Goal: Task Accomplishment & Management: Use online tool/utility

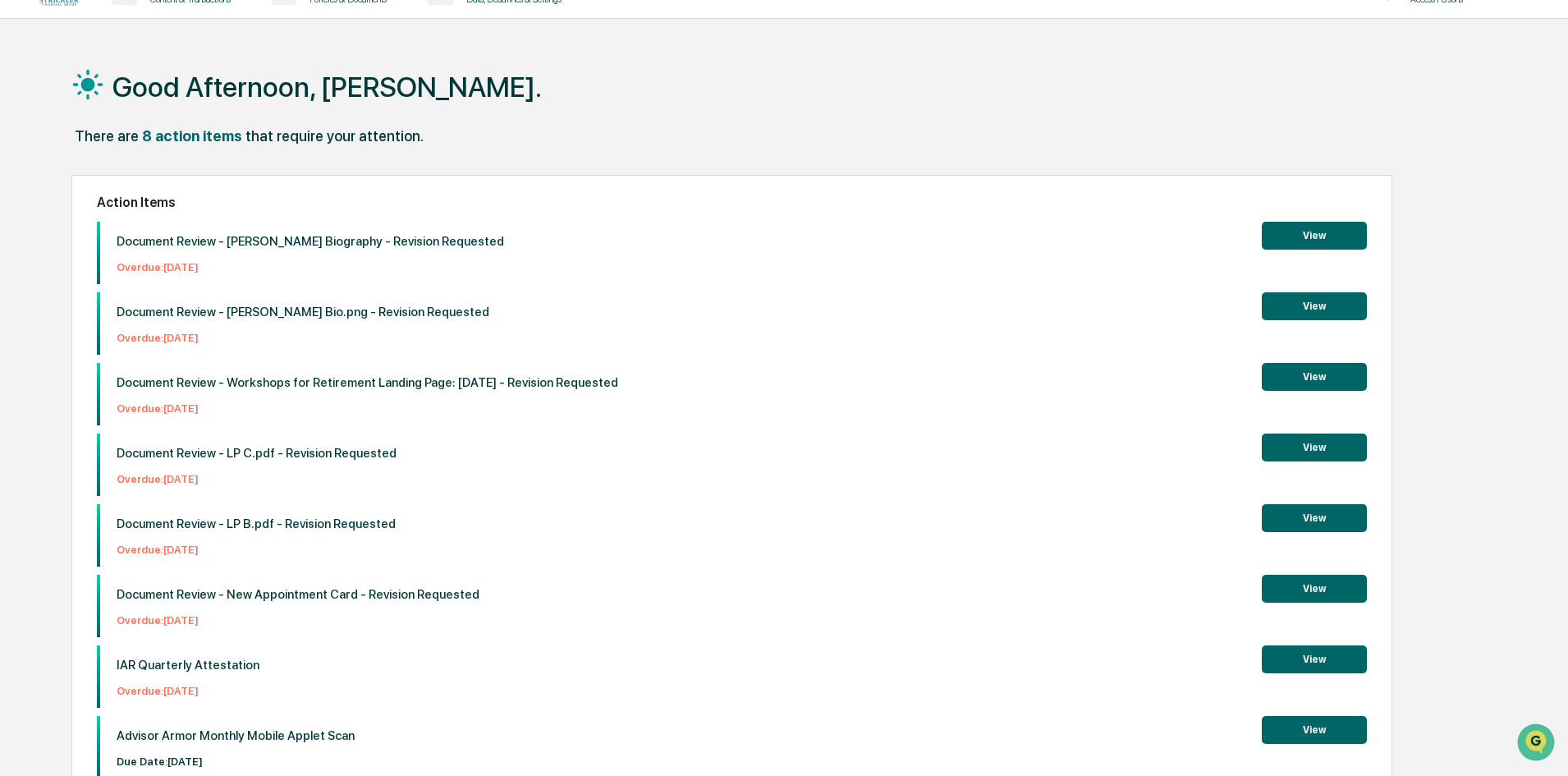
scroll to position [78, 0]
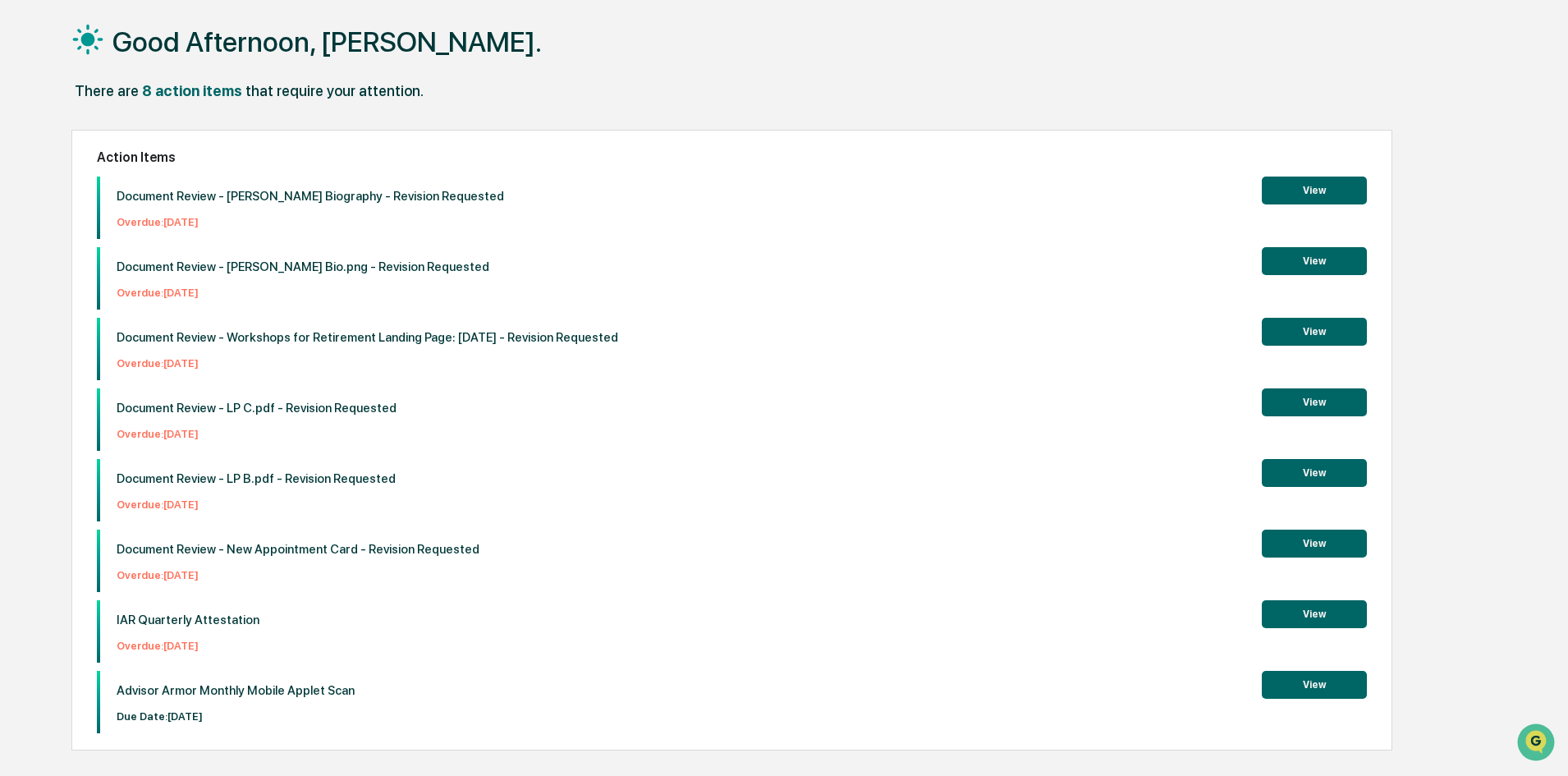
click at [1323, 402] on button "View" at bounding box center [1314, 402] width 105 height 28
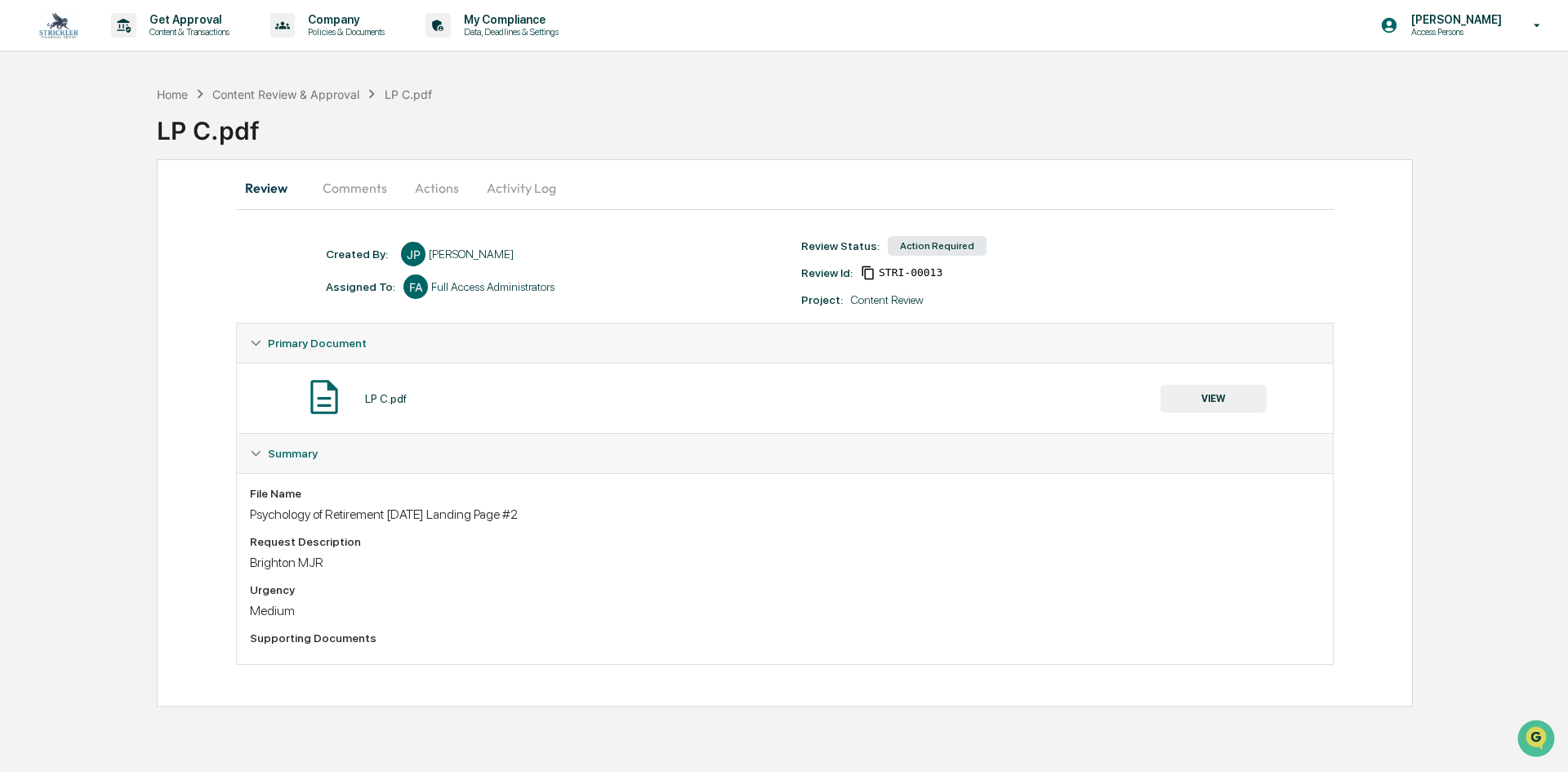
click at [425, 188] on button "Actions" at bounding box center [437, 188] width 74 height 39
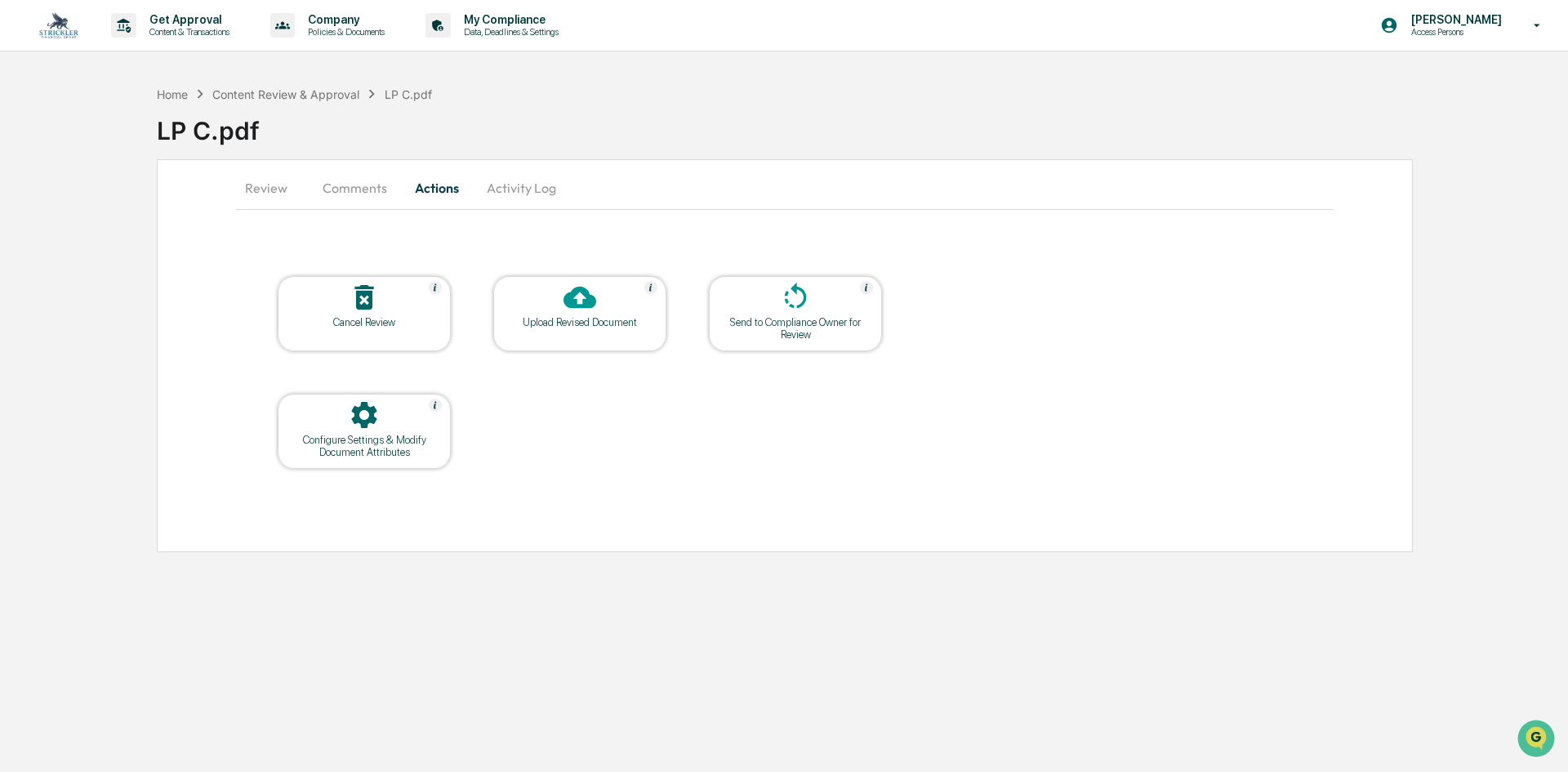
click at [574, 307] on icon at bounding box center [580, 297] width 32 height 22
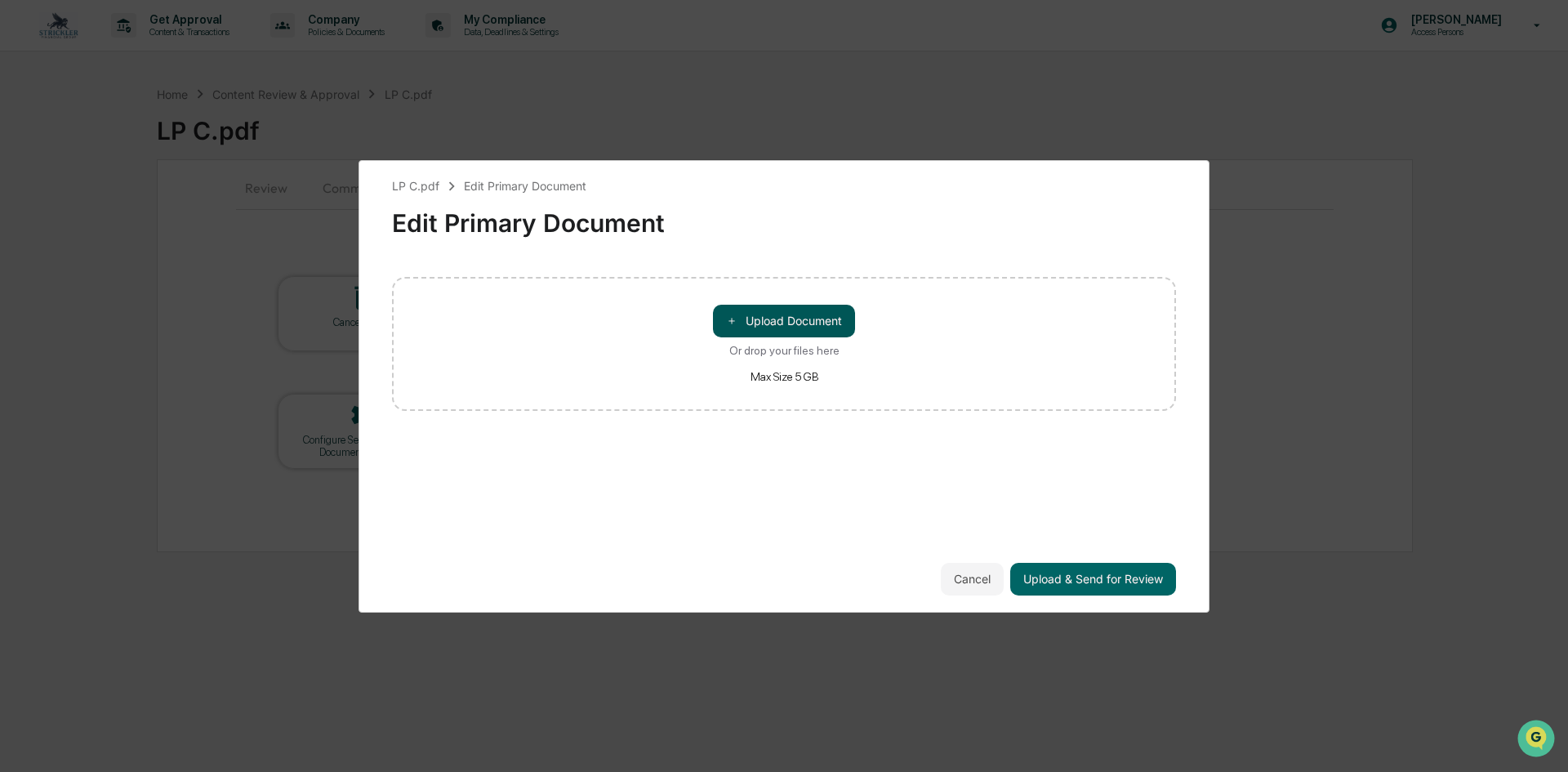
click at [749, 312] on button "＋ Upload Document" at bounding box center [784, 321] width 142 height 32
click at [789, 313] on button "＋ Upload Document" at bounding box center [784, 321] width 142 height 32
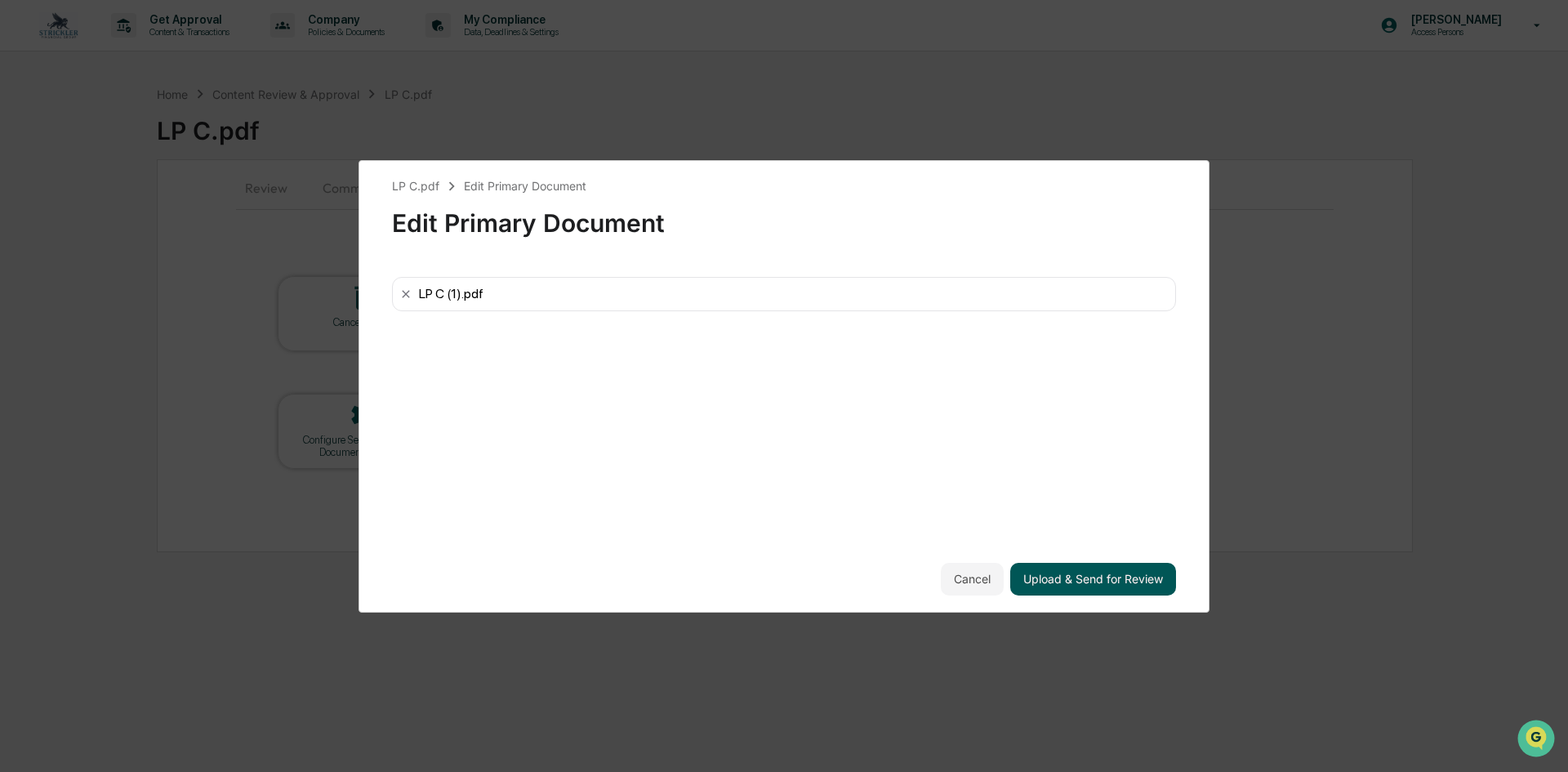
click at [1076, 576] on button "Upload & Send for Review" at bounding box center [1093, 579] width 166 height 32
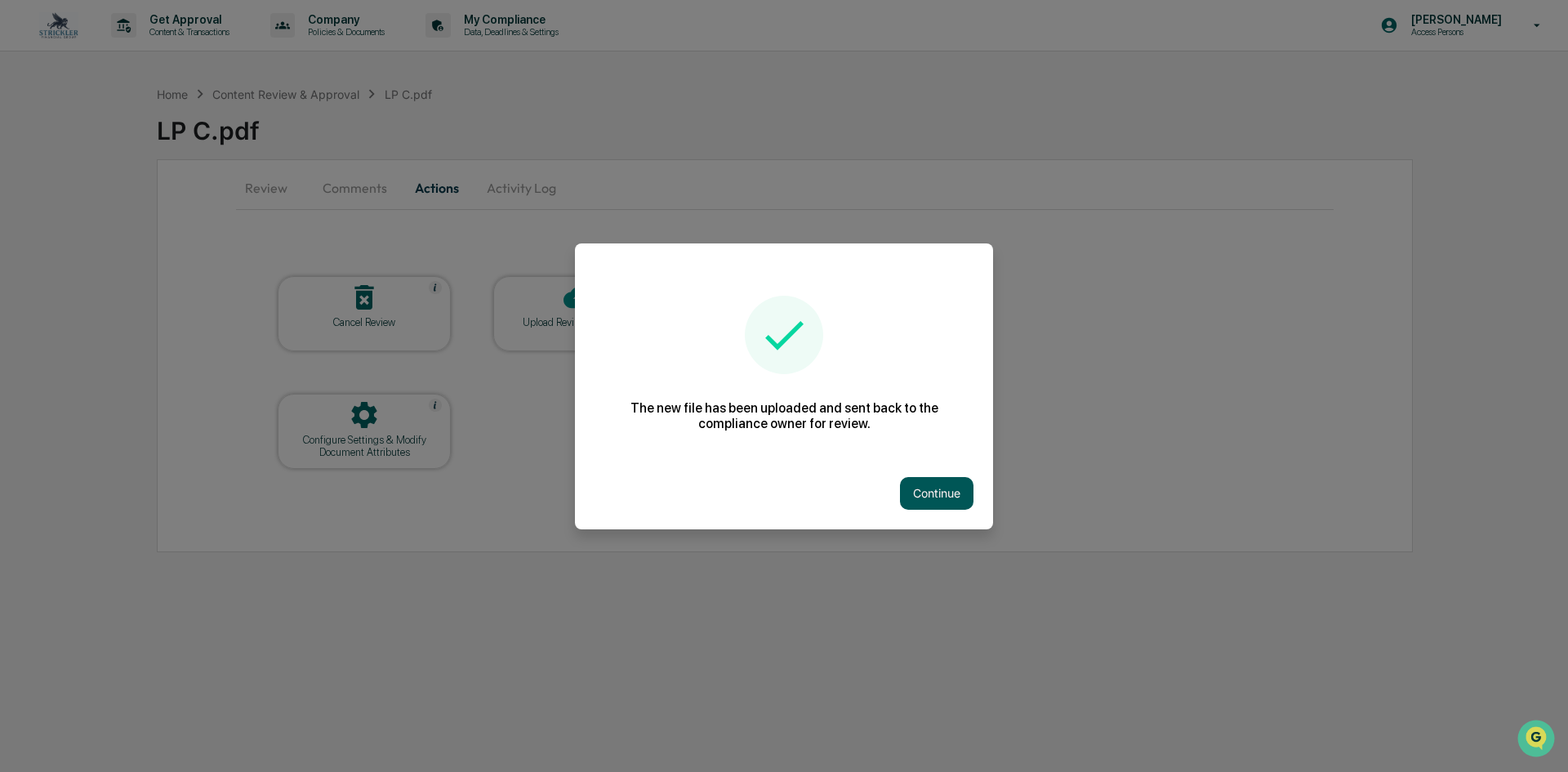
click at [949, 489] on button "Continue" at bounding box center [937, 493] width 74 height 32
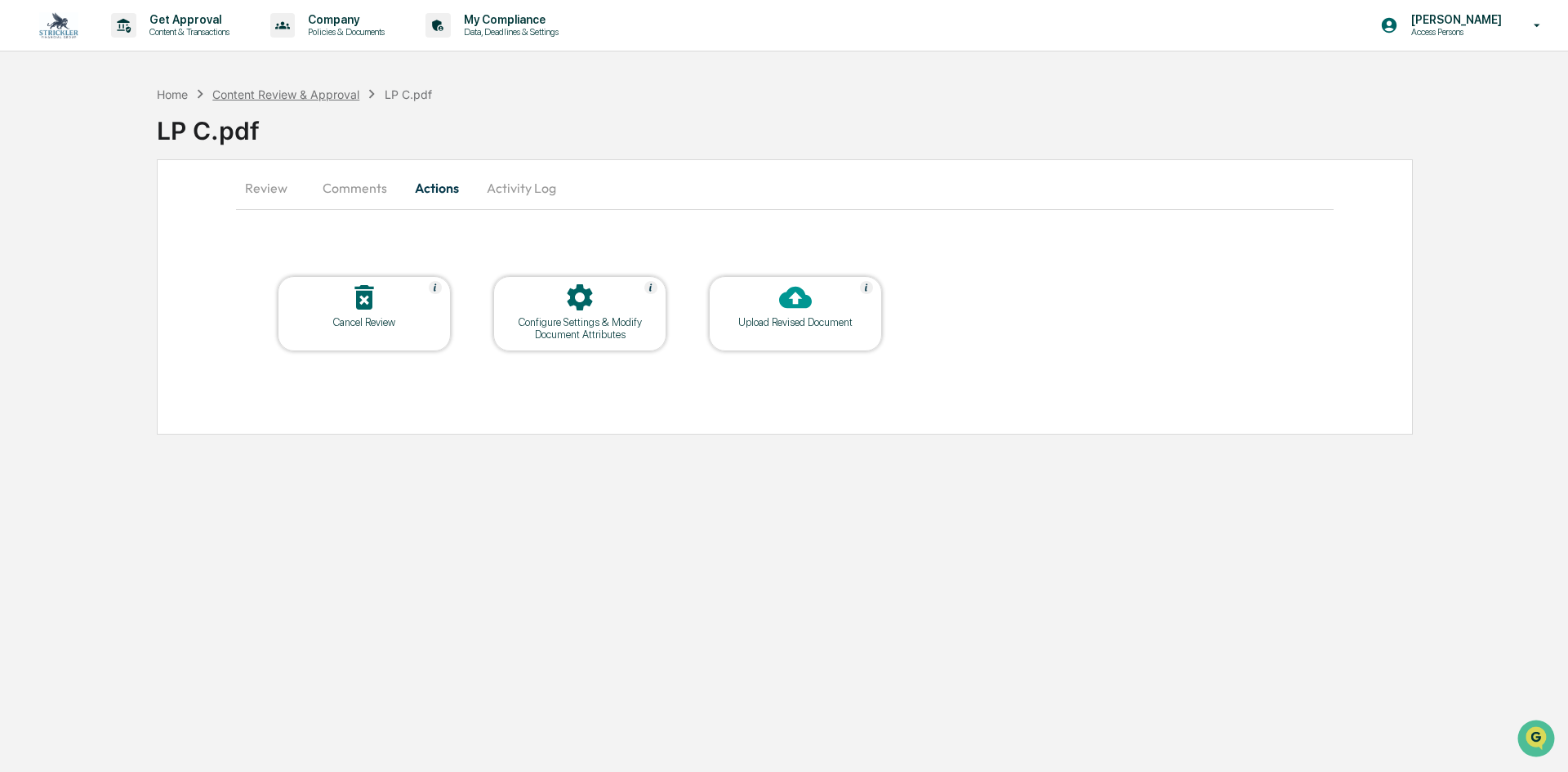
click at [326, 91] on div "Content Review & Approval" at bounding box center [286, 94] width 147 height 14
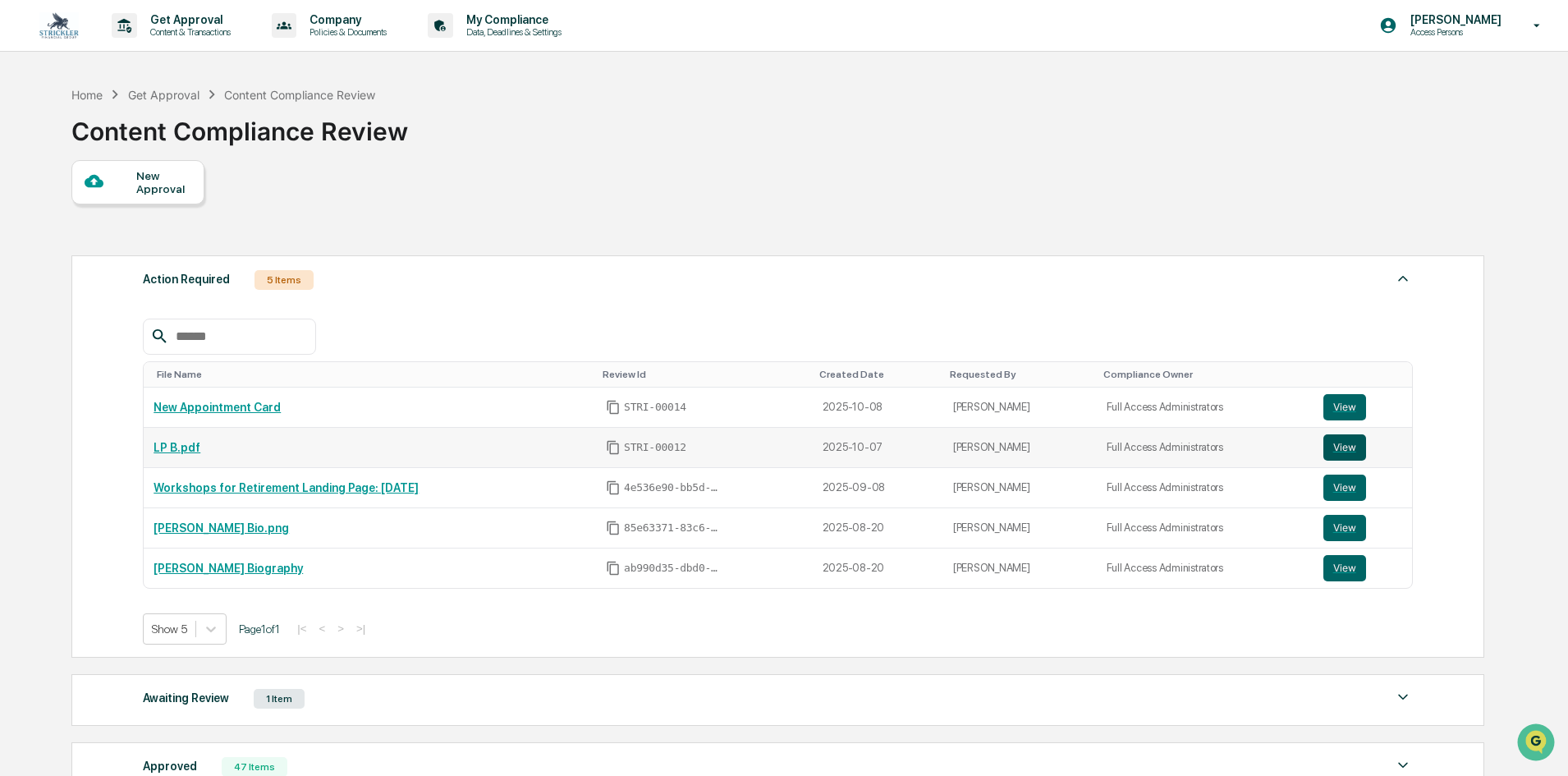
click at [1331, 449] on button "View" at bounding box center [1344, 447] width 43 height 26
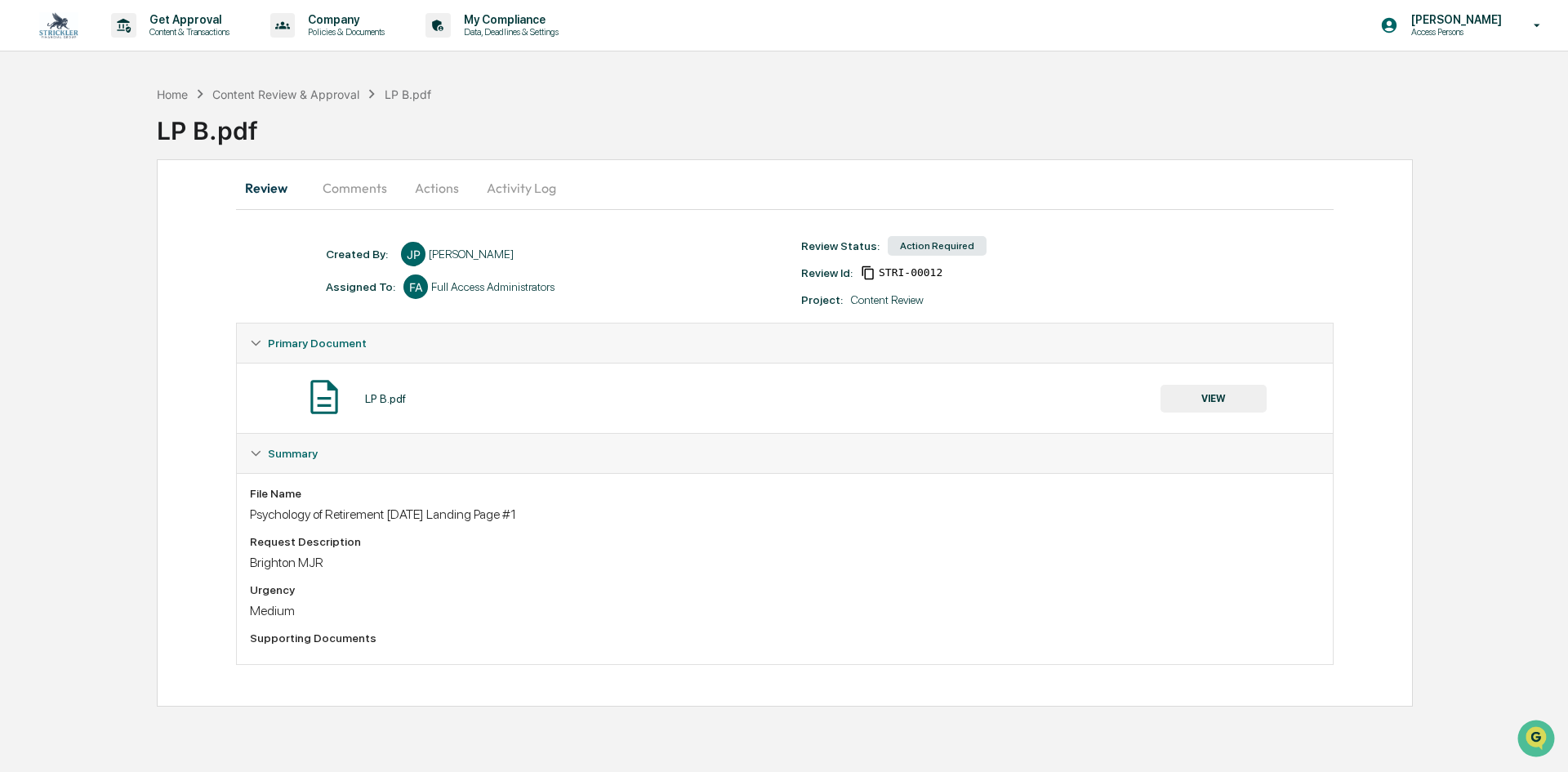
click at [436, 186] on button "Actions" at bounding box center [437, 188] width 74 height 39
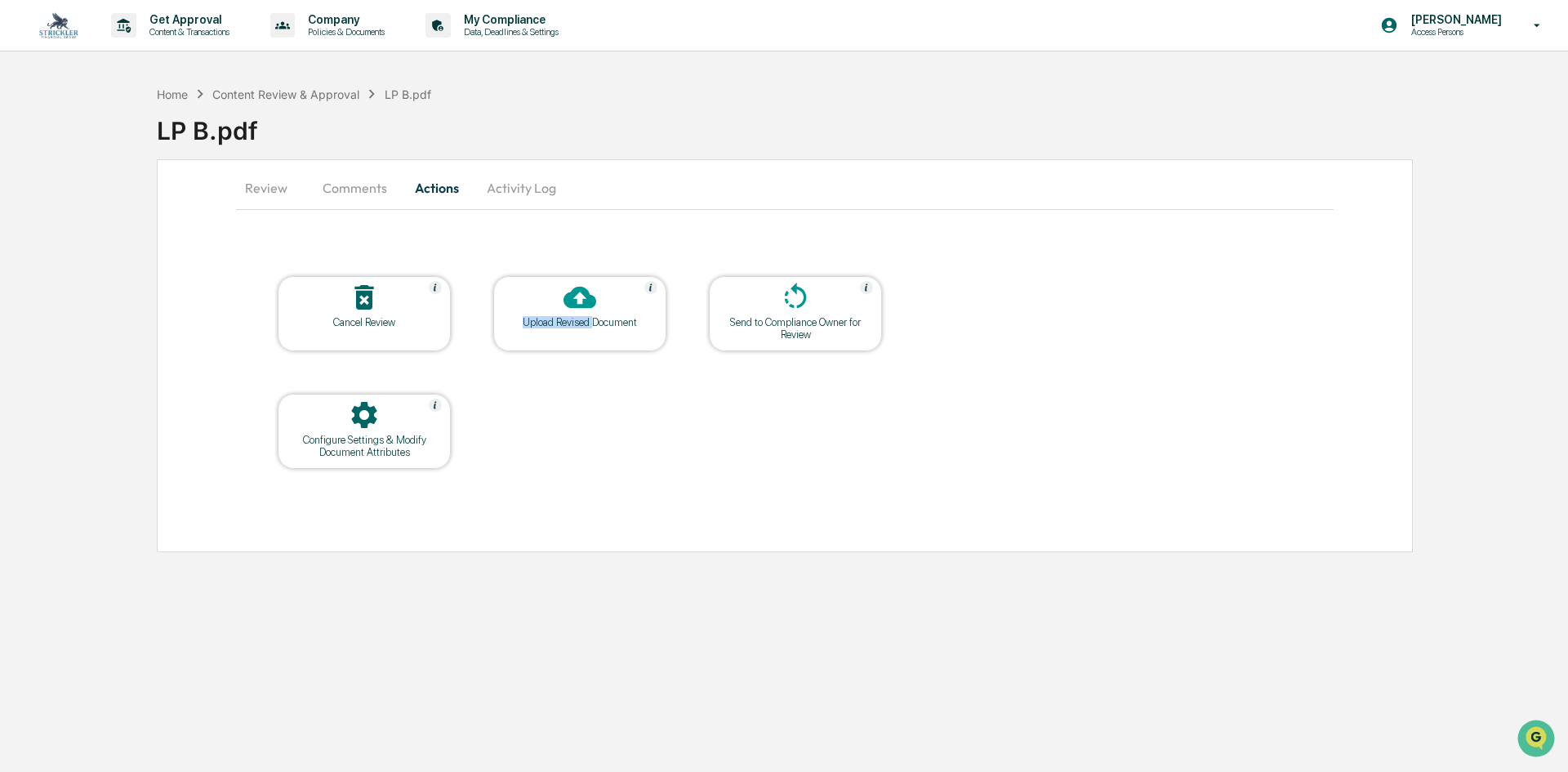
click at [596, 317] on div "Upload Revised Document" at bounding box center [580, 313] width 173 height 75
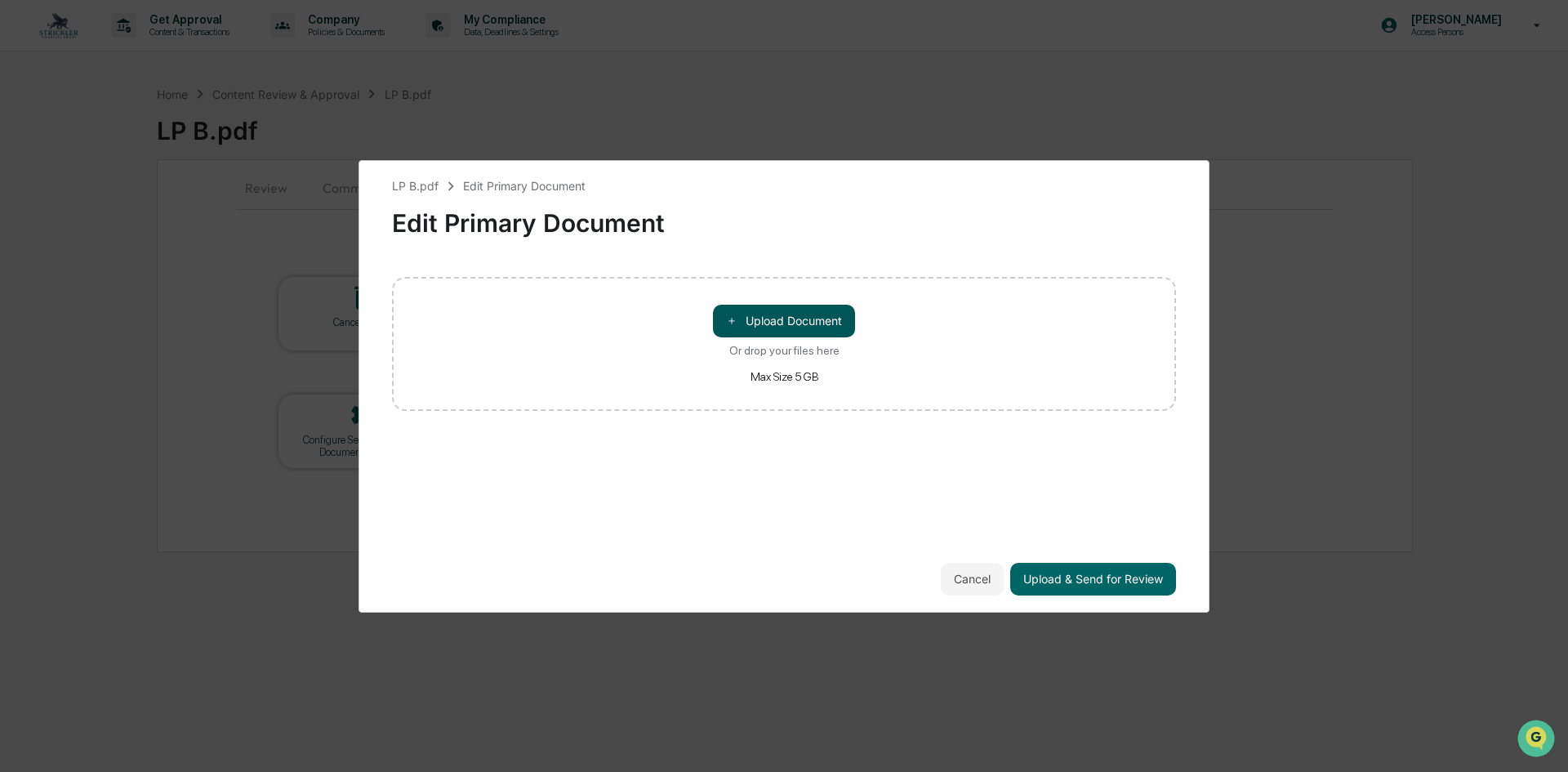
click at [791, 331] on button "＋ Upload Document" at bounding box center [784, 321] width 142 height 32
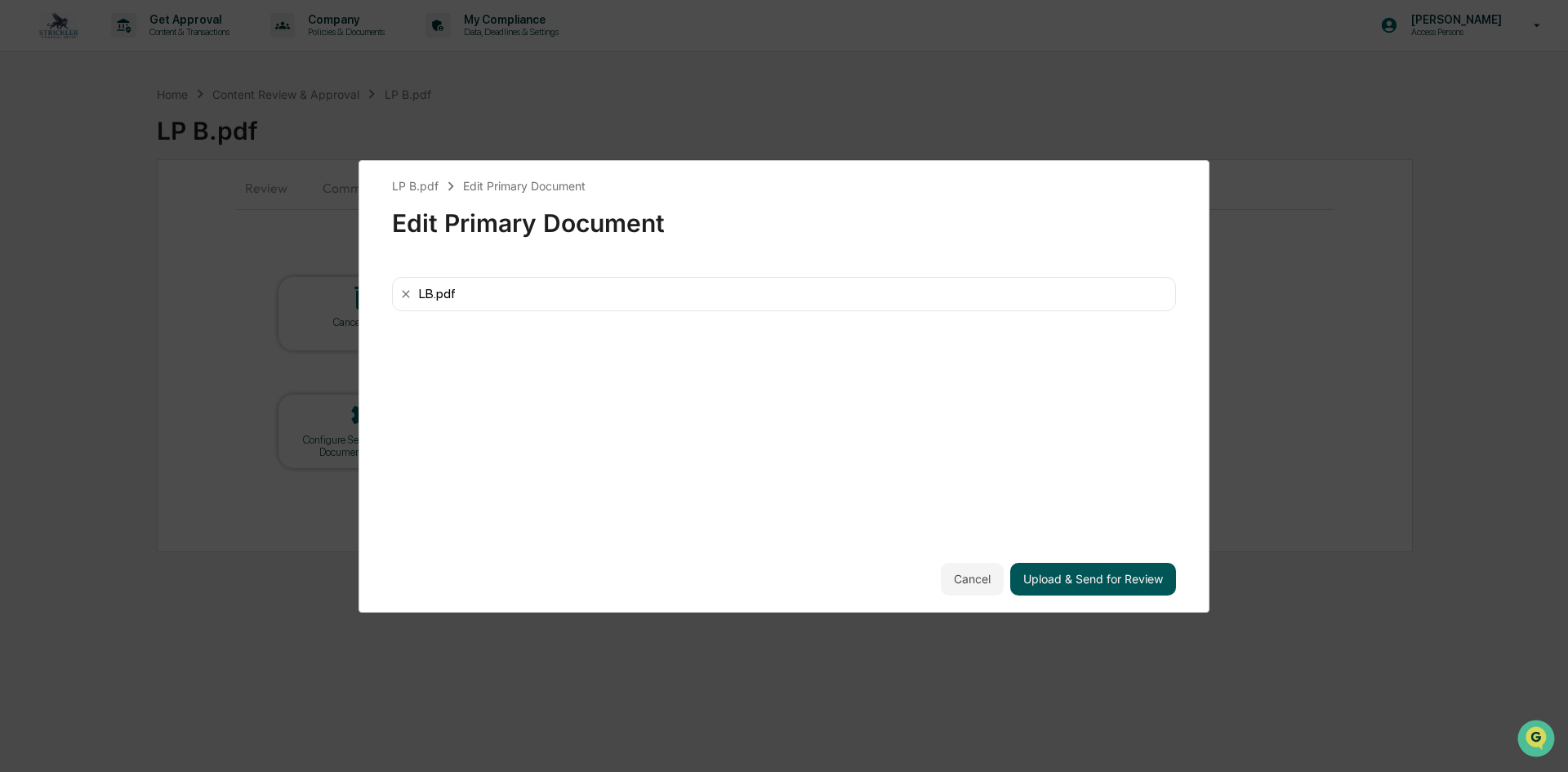
click at [1080, 579] on button "Upload & Send for Review" at bounding box center [1093, 579] width 166 height 32
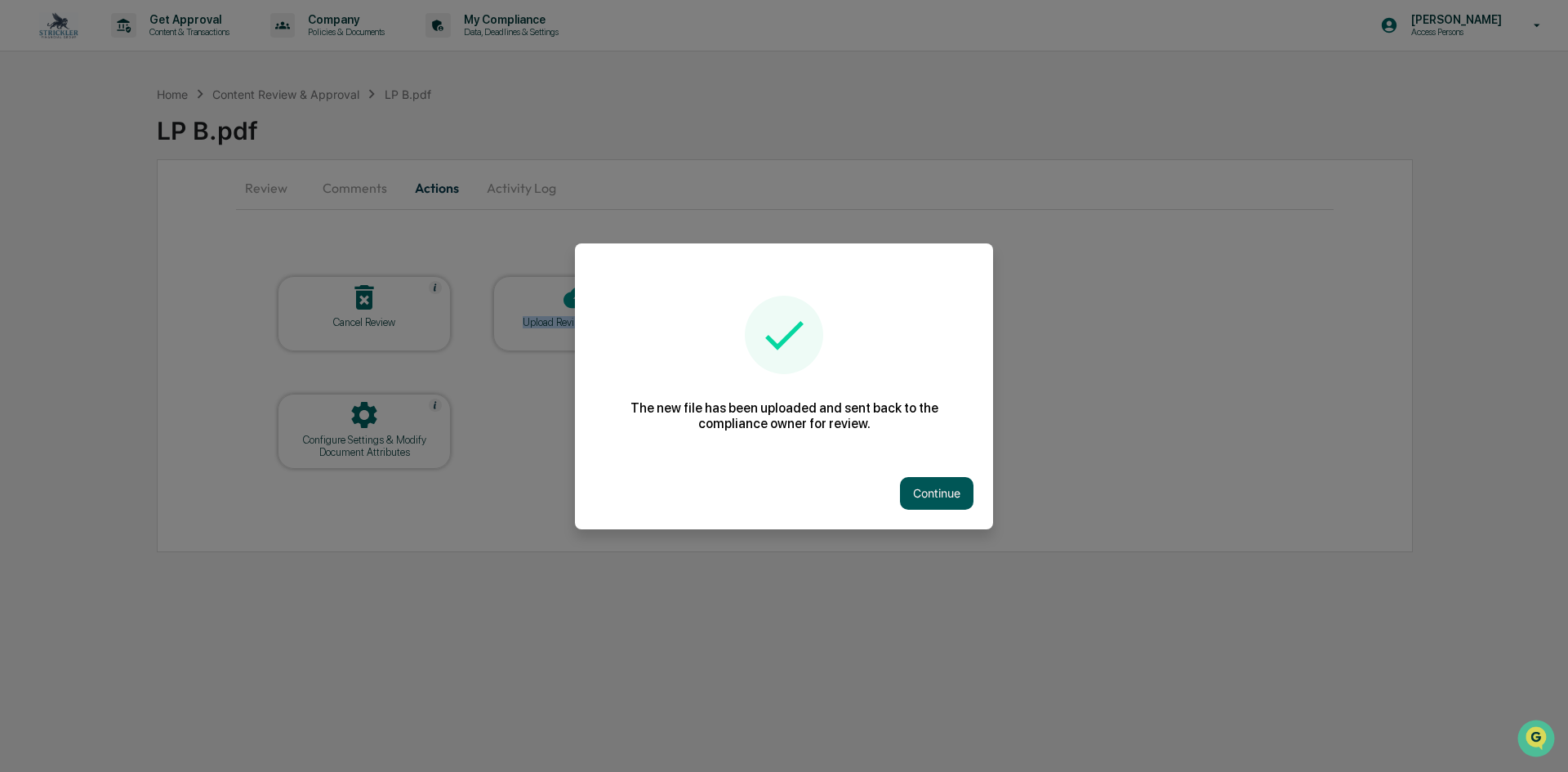
click at [920, 484] on button "Continue" at bounding box center [937, 493] width 74 height 32
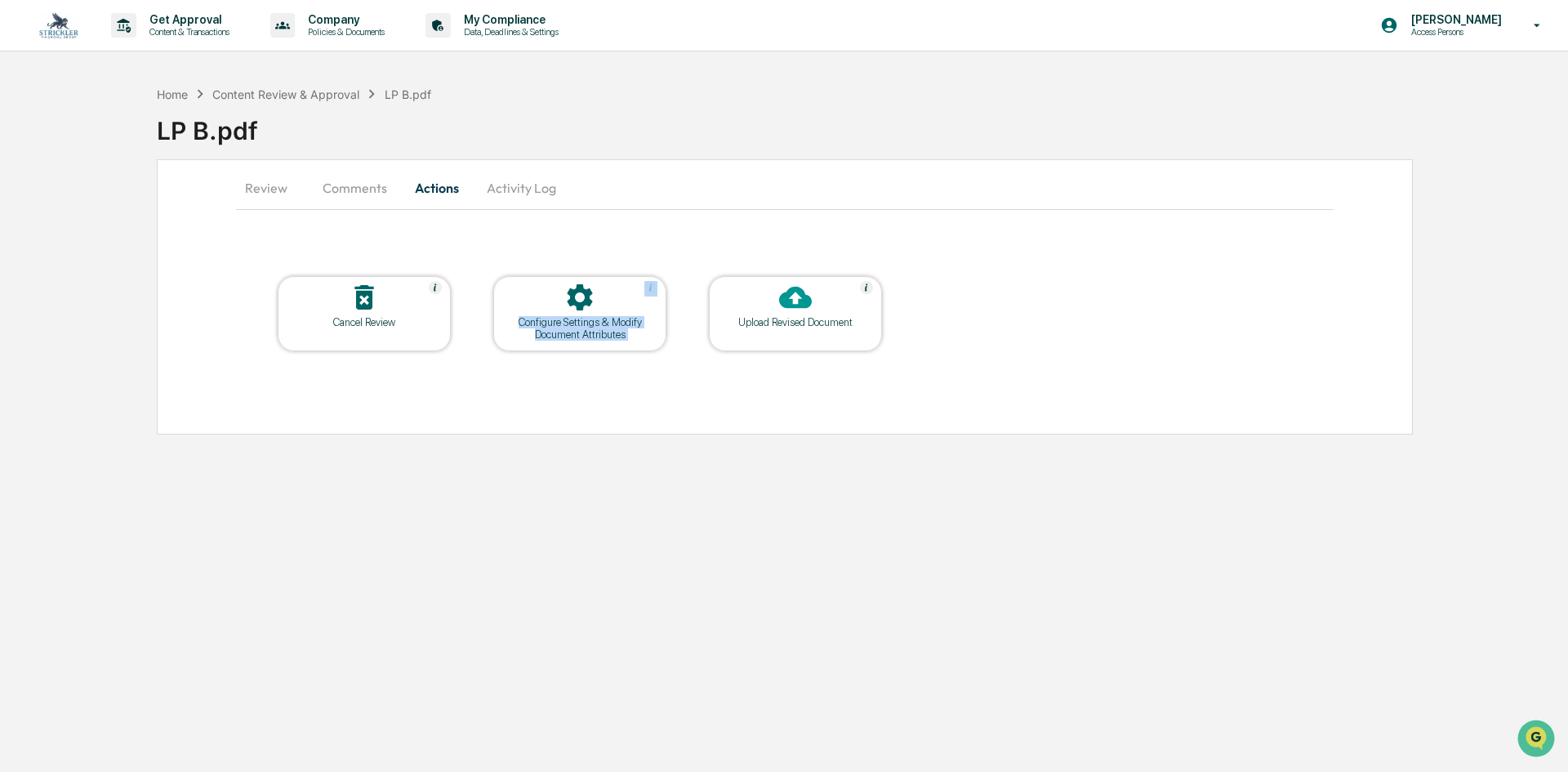
click at [688, 253] on table "Cancel Review Configure Settings & Modify Document Attributes Upload Revised Do…" at bounding box center [580, 313] width 688 height 159
drag, startPoint x: 688, startPoint y: 253, endPoint x: 682, endPoint y: 247, distance: 8.5
click at [679, 243] on table "Cancel Review Configure Settings & Modify Document Attributes Upload Revised Do…" at bounding box center [580, 313] width 688 height 159
click at [183, 83] on div "Home Content Review & Approval LP B.pdf LP B.pdf" at bounding box center [862, 118] width 1411 height 81
click at [182, 91] on div "Home" at bounding box center [172, 94] width 31 height 14
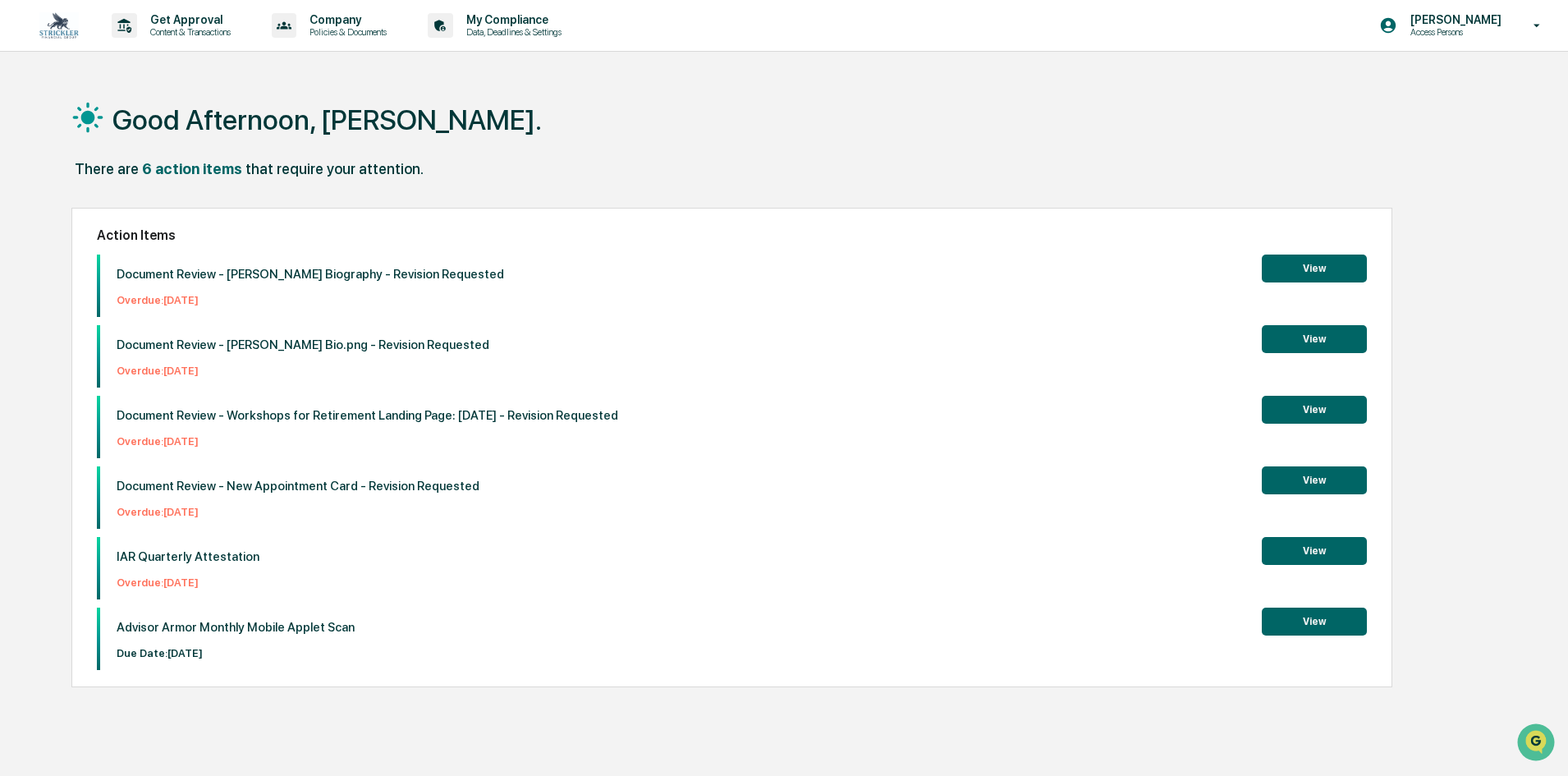
click at [325, 415] on p "Document Review - Workshops for Retirement Landing Page: [DATE] - Revision Requ…" at bounding box center [367, 416] width 502 height 15
click at [293, 413] on p "Document Review - Workshops for Retirement Landing Page: [DATE] - Revision Requ…" at bounding box center [367, 416] width 502 height 15
click at [290, 417] on p "Document Review - Workshops for Retirement Landing Page: [DATE] - Revision Requ…" at bounding box center [367, 416] width 502 height 15
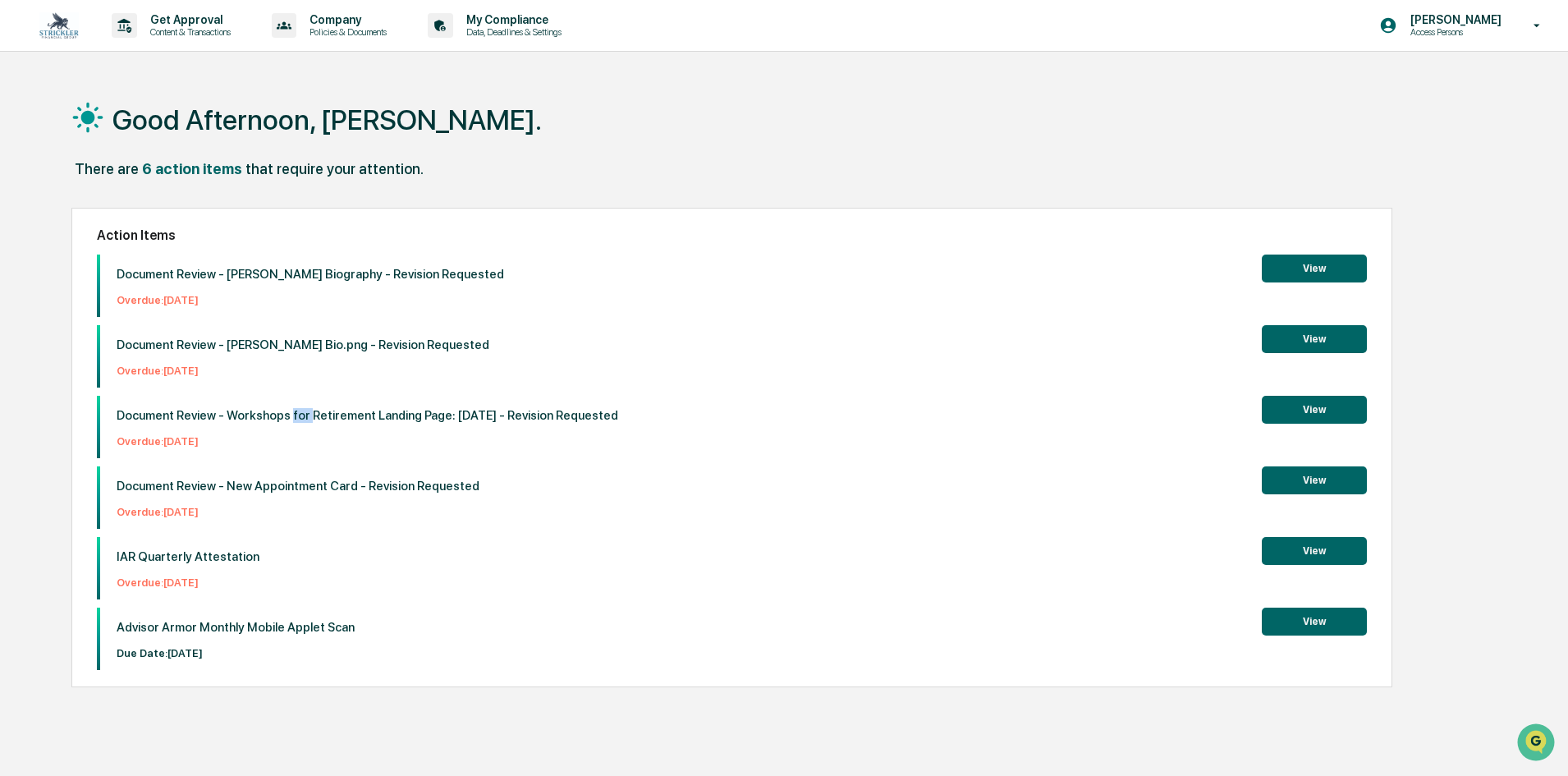
click at [289, 417] on p "Document Review - Workshops for Retirement Landing Page: [DATE] - Revision Requ…" at bounding box center [367, 416] width 502 height 15
click at [281, 413] on p "Document Review - Workshops for Retirement Landing Page: [DATE] - Revision Requ…" at bounding box center [367, 416] width 502 height 15
drag, startPoint x: 300, startPoint y: 416, endPoint x: 372, endPoint y: 414, distance: 72.0
click at [372, 414] on p "Document Review - Workshops for Retirement Landing Page: [DATE] - Revision Requ…" at bounding box center [367, 416] width 502 height 15
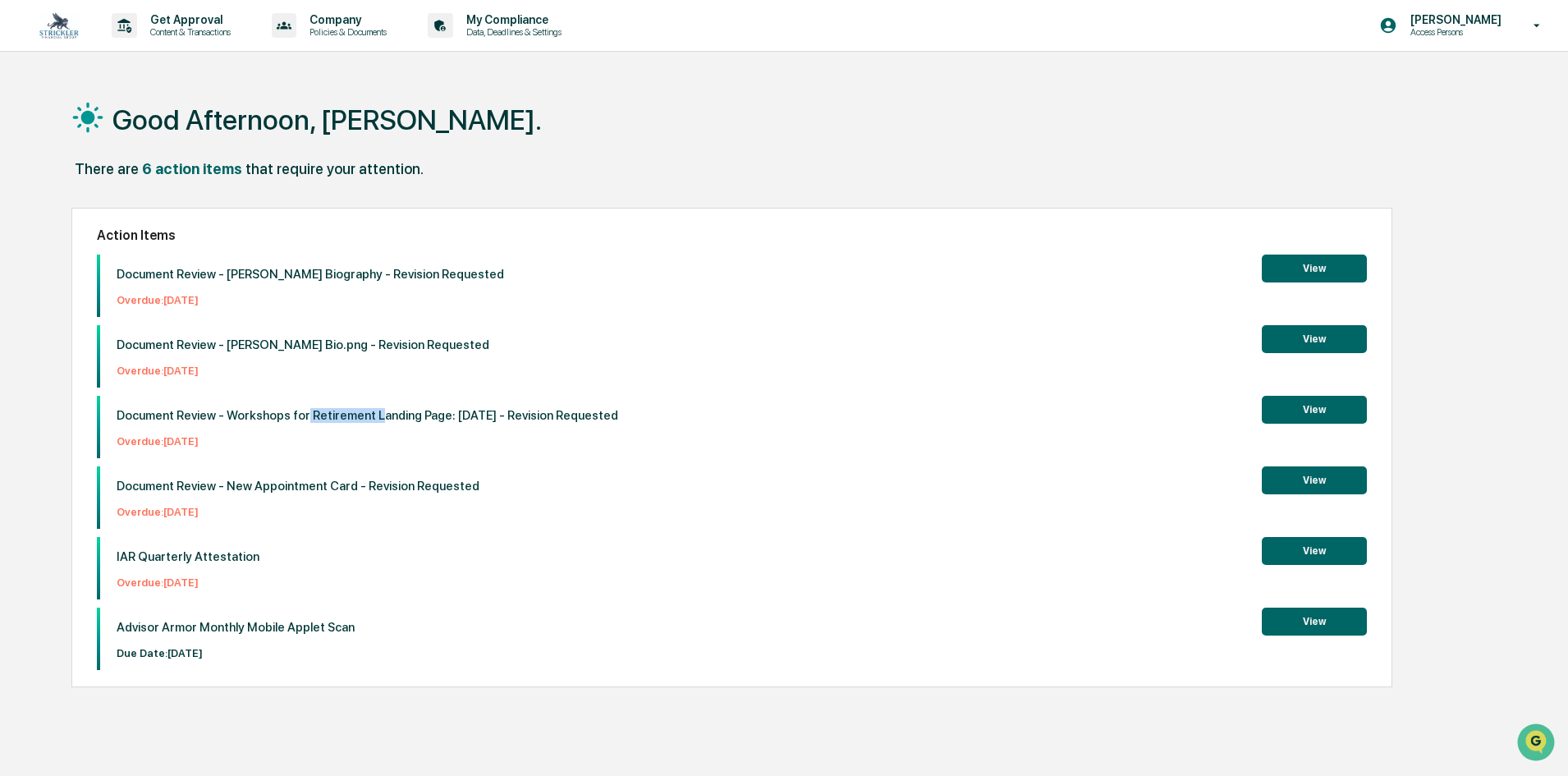
click at [372, 414] on p "Document Review - Workshops for Retirement Landing Page: [DATE] - Revision Requ…" at bounding box center [367, 416] width 502 height 15
drag, startPoint x: 364, startPoint y: 418, endPoint x: 440, endPoint y: 414, distance: 76.1
click at [440, 414] on p "Document Review - Workshops for Retirement Landing Page: [DATE] - Revision Requ…" at bounding box center [367, 416] width 502 height 15
drag, startPoint x: 440, startPoint y: 414, endPoint x: 513, endPoint y: 418, distance: 73.1
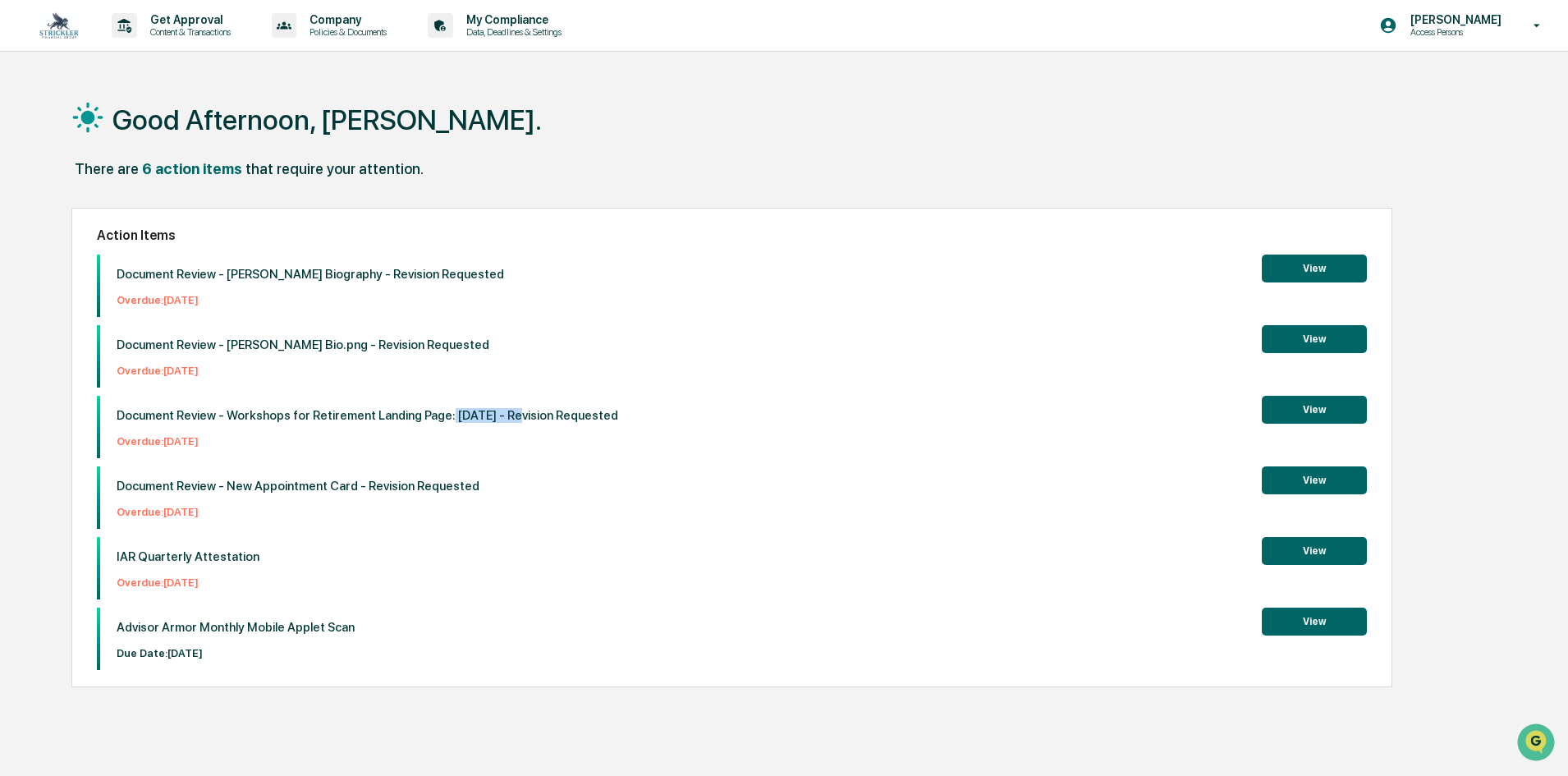
click at [513, 418] on p "Document Review - Workshops for Retirement Landing Page: [DATE] - Revision Requ…" at bounding box center [367, 416] width 502 height 15
drag, startPoint x: 609, startPoint y: 418, endPoint x: 641, endPoint y: 415, distance: 32.1
click at [619, 415] on p "Document Review - Workshops for Retirement Landing Page: [DATE] - Revision Requ…" at bounding box center [367, 416] width 502 height 15
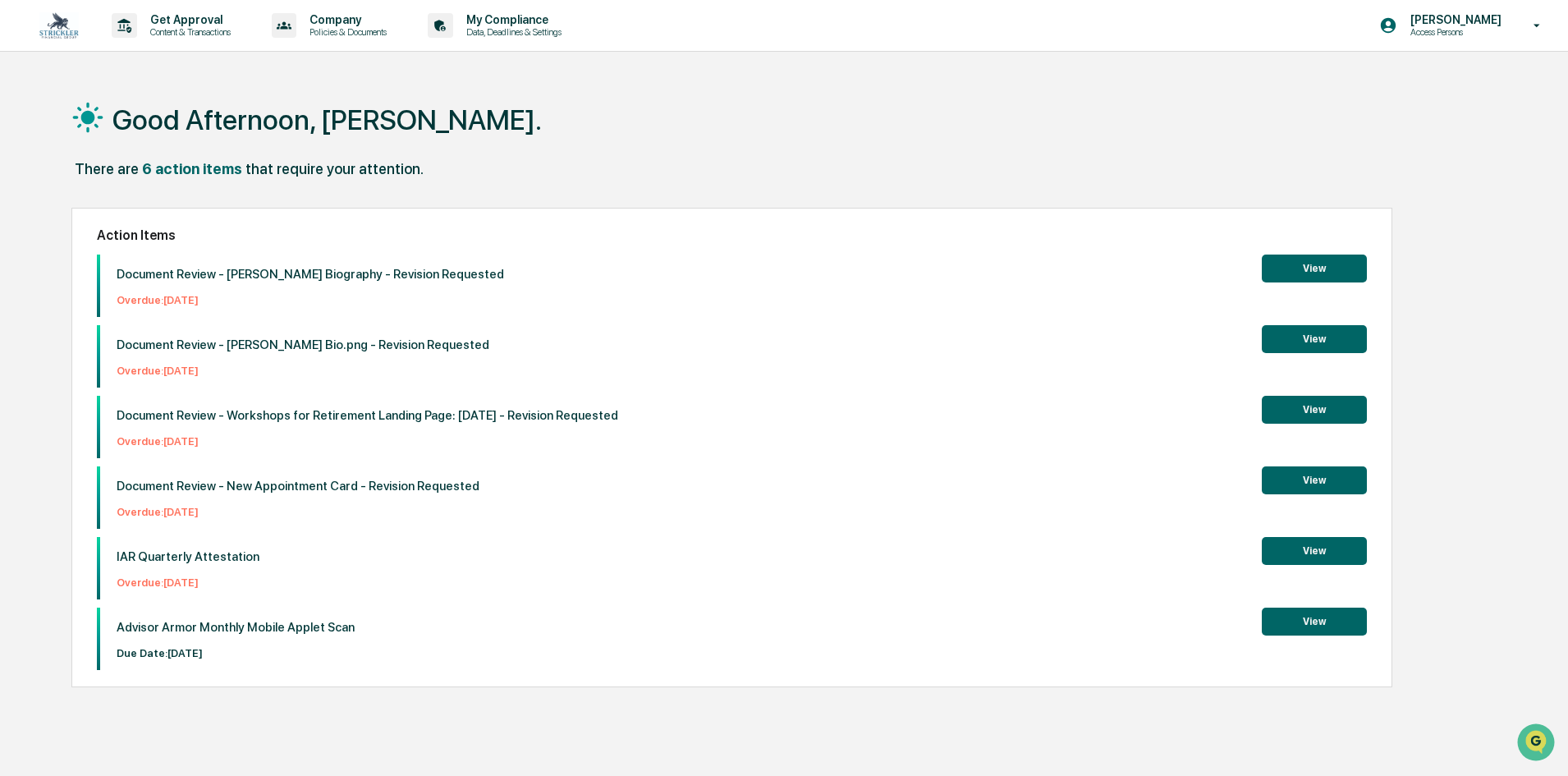
click at [422, 490] on p "Document Review - New Appointment Card - Revision Requested" at bounding box center [298, 486] width 363 height 15
click at [384, 484] on p "Document Review - New Appointment Card - Revision Requested" at bounding box center [298, 486] width 363 height 15
click at [200, 38] on div "Get Approval Content & Transactions" at bounding box center [177, 25] width 144 height 51
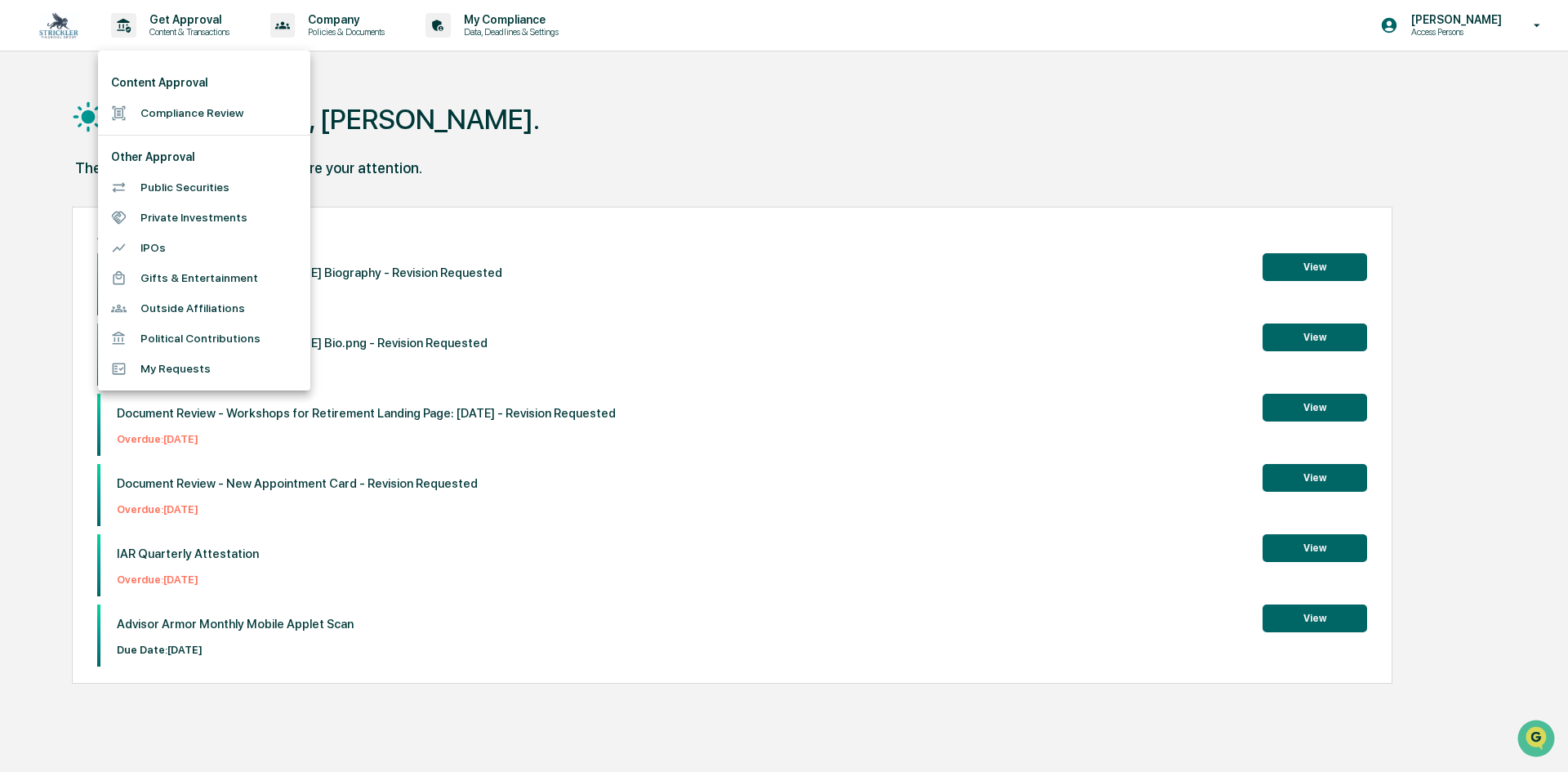
click at [211, 117] on li "Compliance Review" at bounding box center [204, 113] width 213 height 30
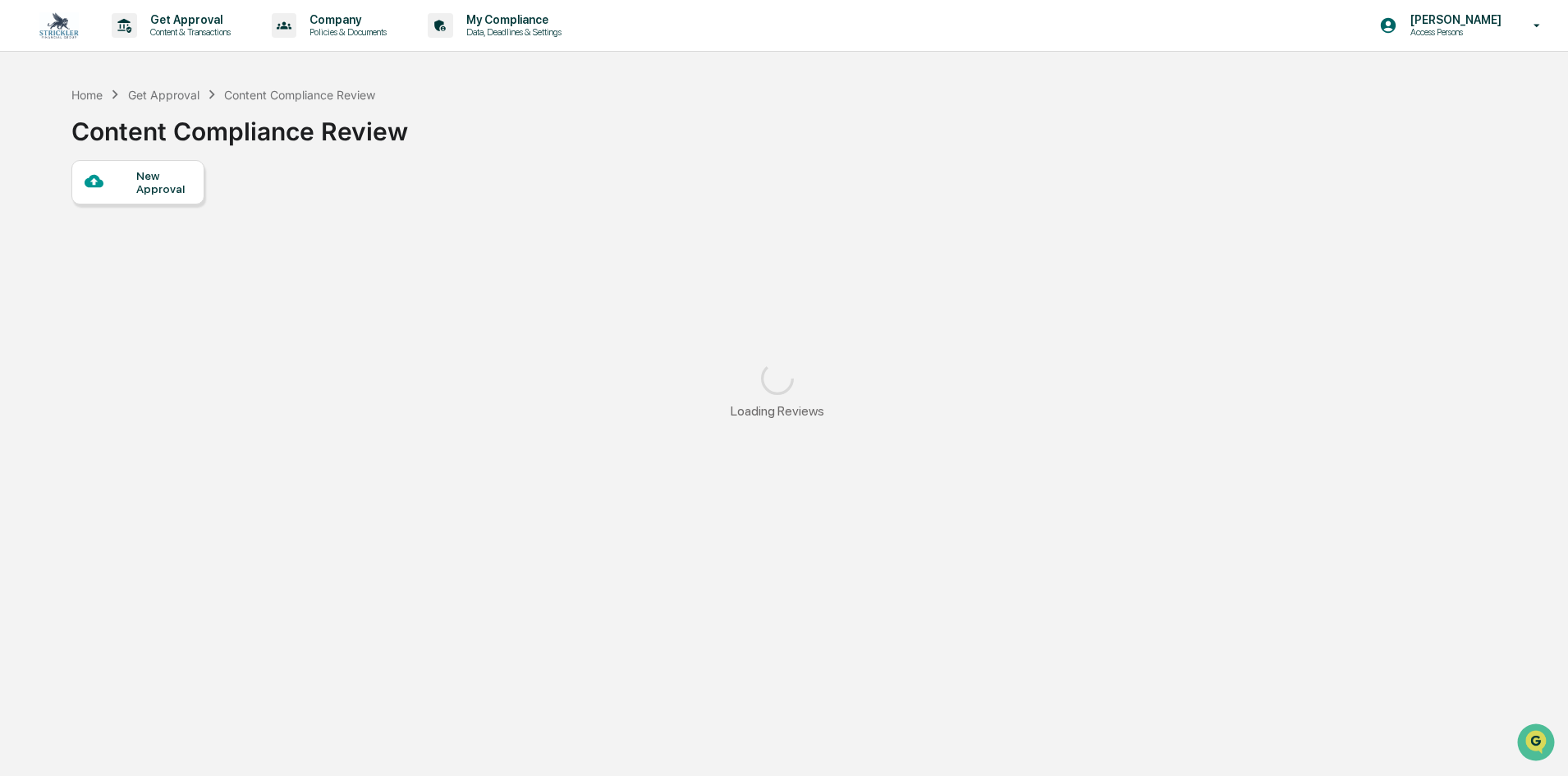
click at [183, 194] on div "New Approval" at bounding box center [164, 182] width 55 height 26
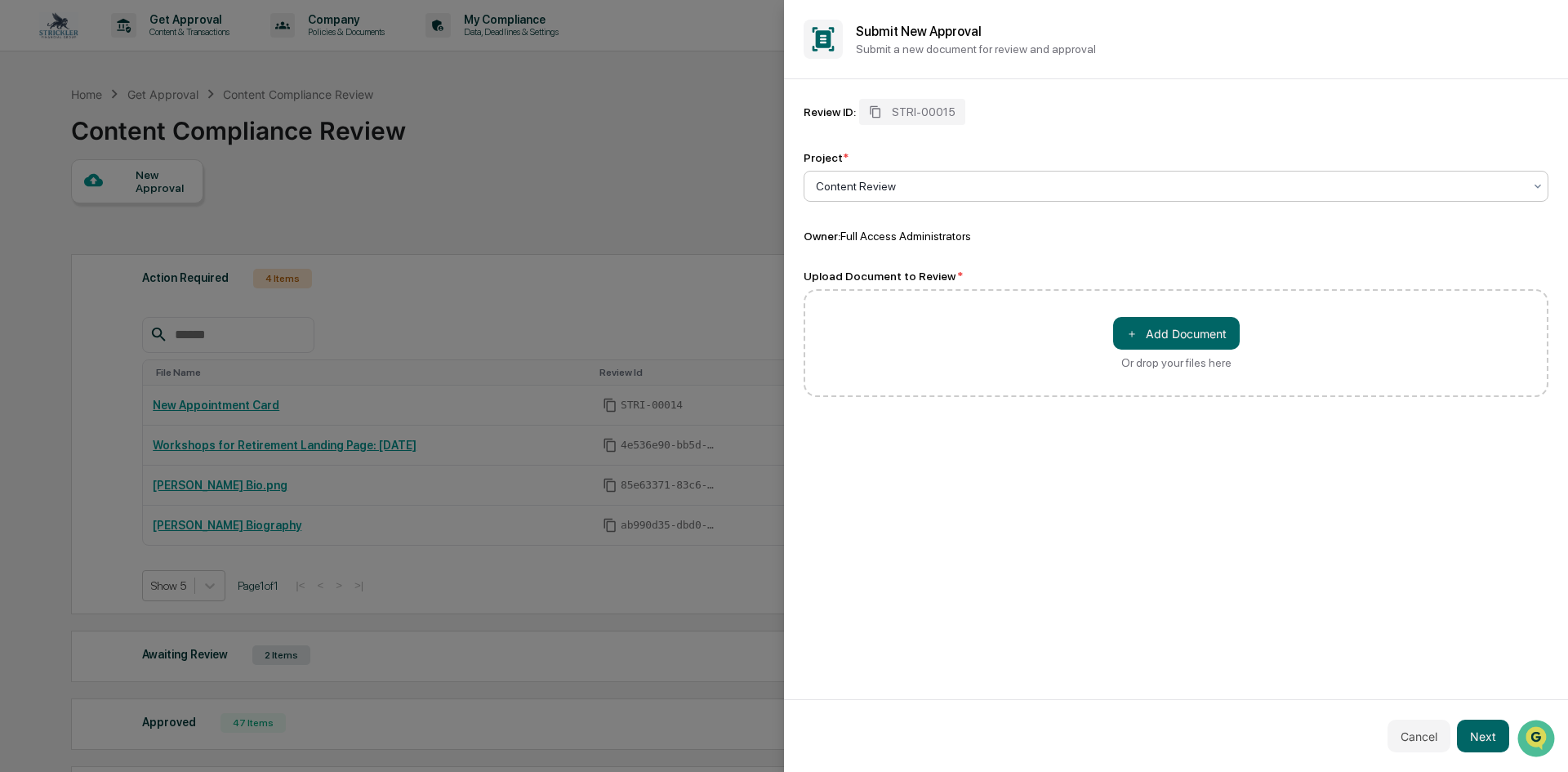
click at [893, 182] on div at bounding box center [1169, 186] width 708 height 17
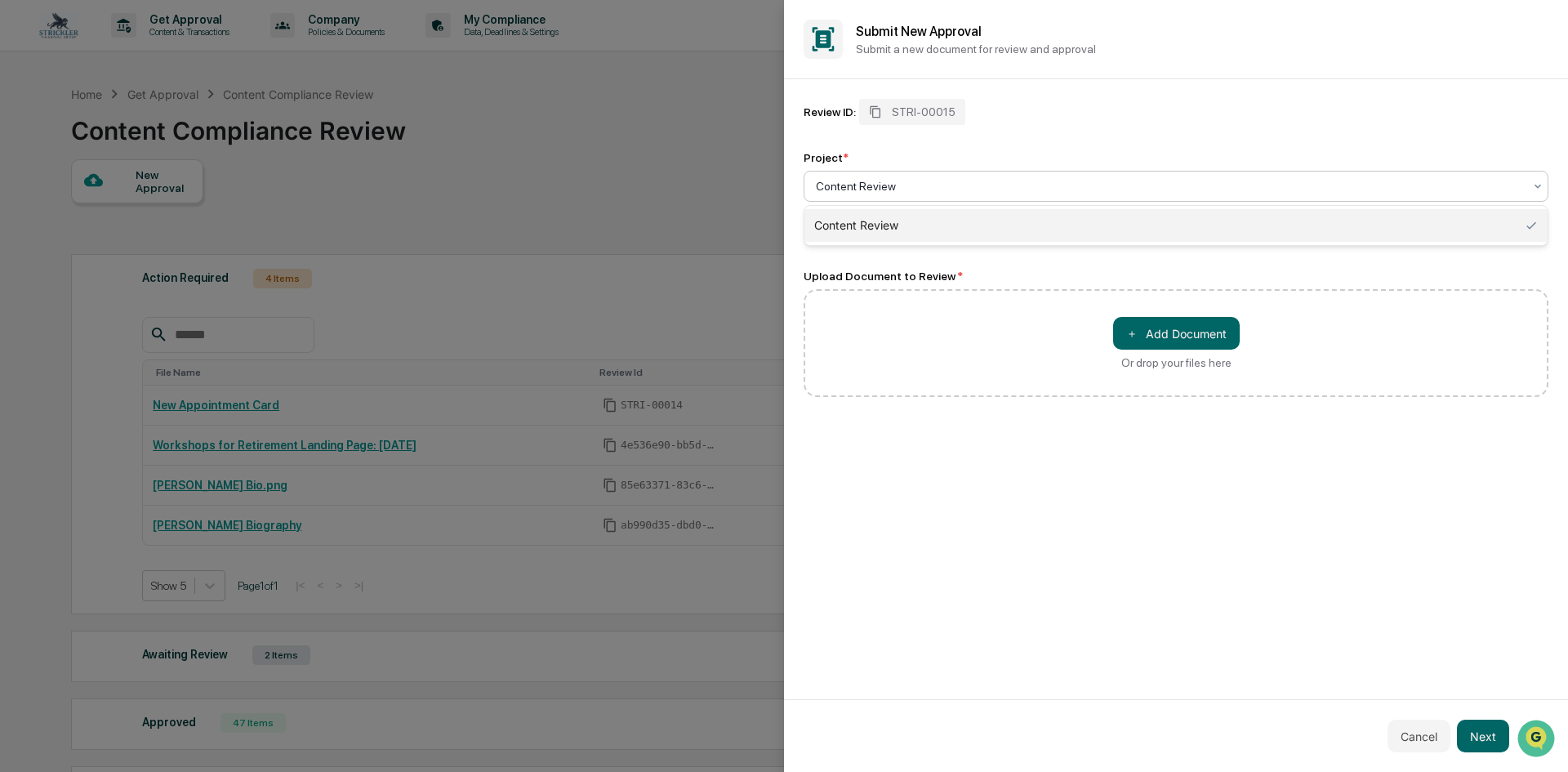
click at [899, 224] on div "Content Review" at bounding box center [1176, 225] width 743 height 32
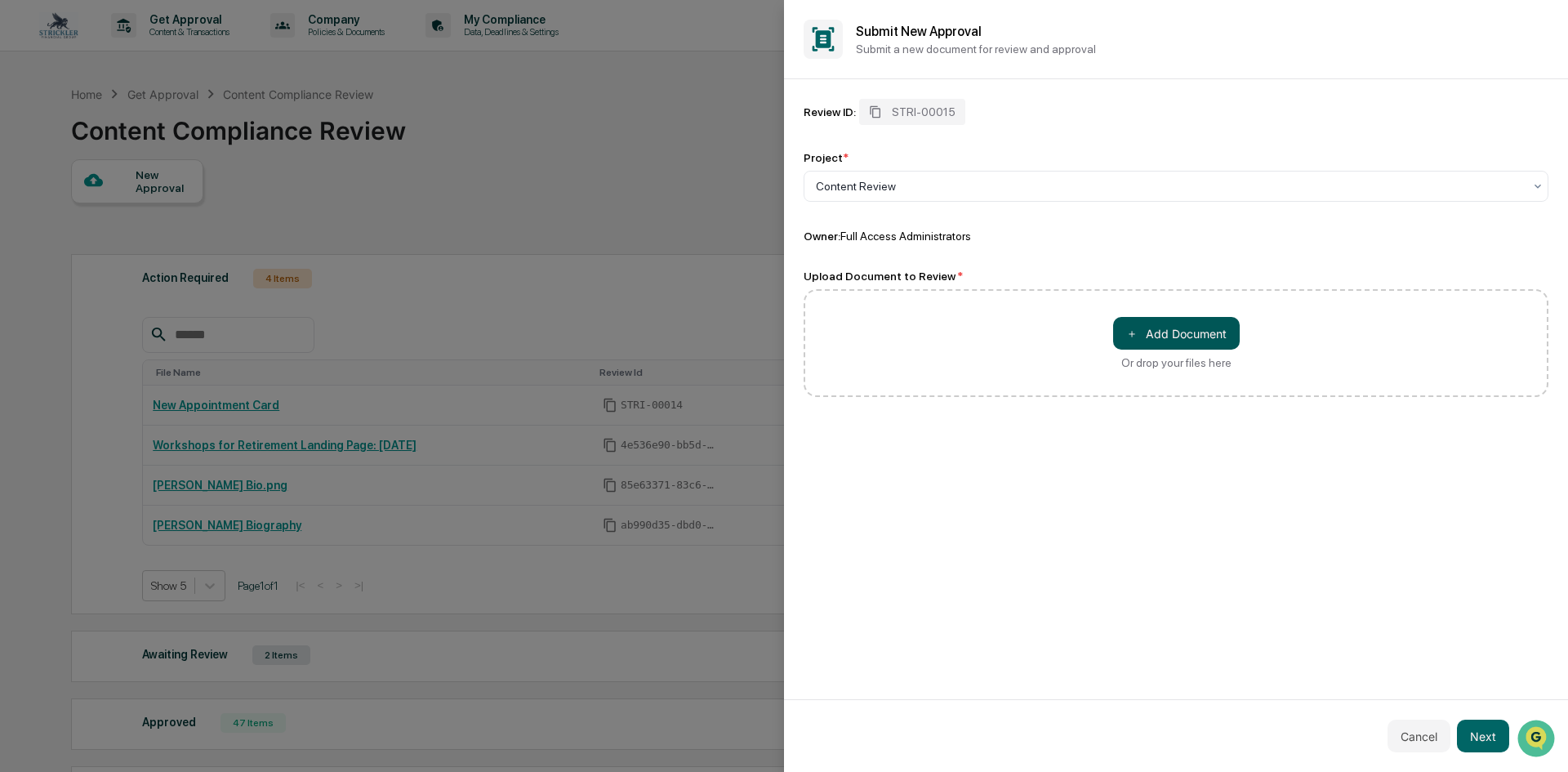
click at [1150, 327] on button "＋ Add Document" at bounding box center [1176, 333] width 126 height 32
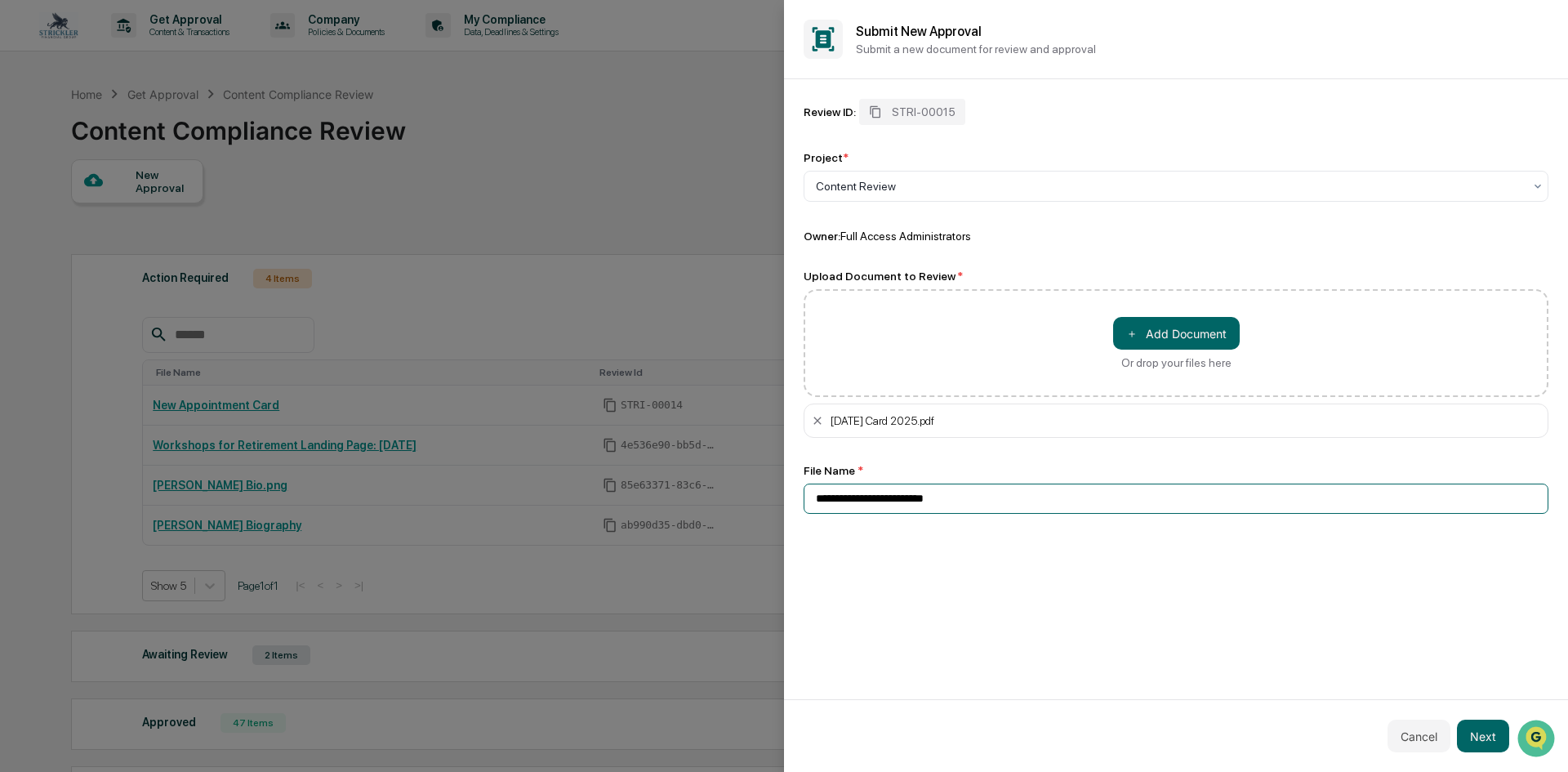
click at [982, 494] on input "**********" at bounding box center [1176, 499] width 745 height 30
type input "**********"
drag, startPoint x: 1489, startPoint y: 737, endPoint x: 1476, endPoint y: 731, distance: 14.3
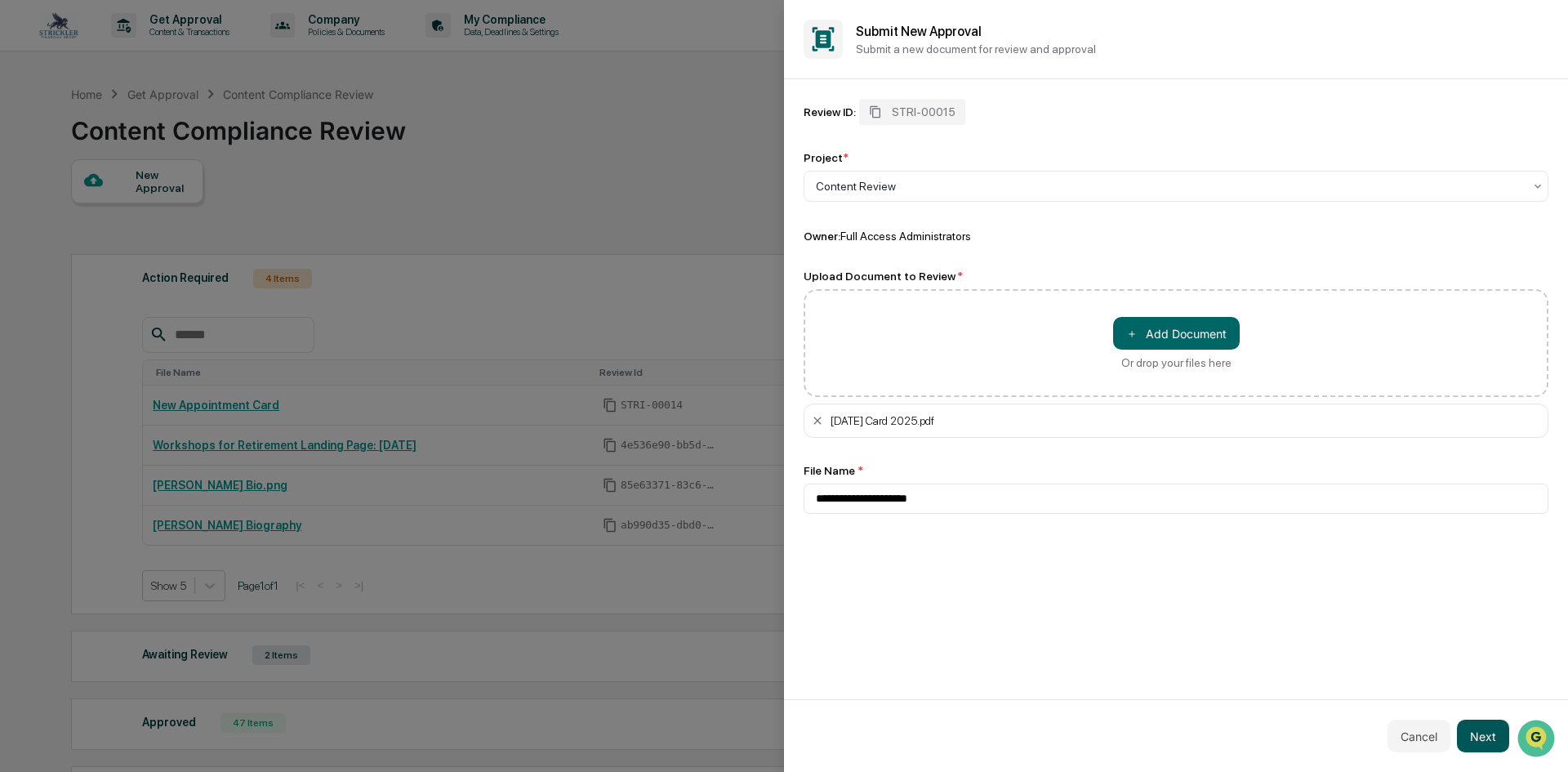
click at [1487, 736] on button "Next" at bounding box center [1482, 735] width 52 height 32
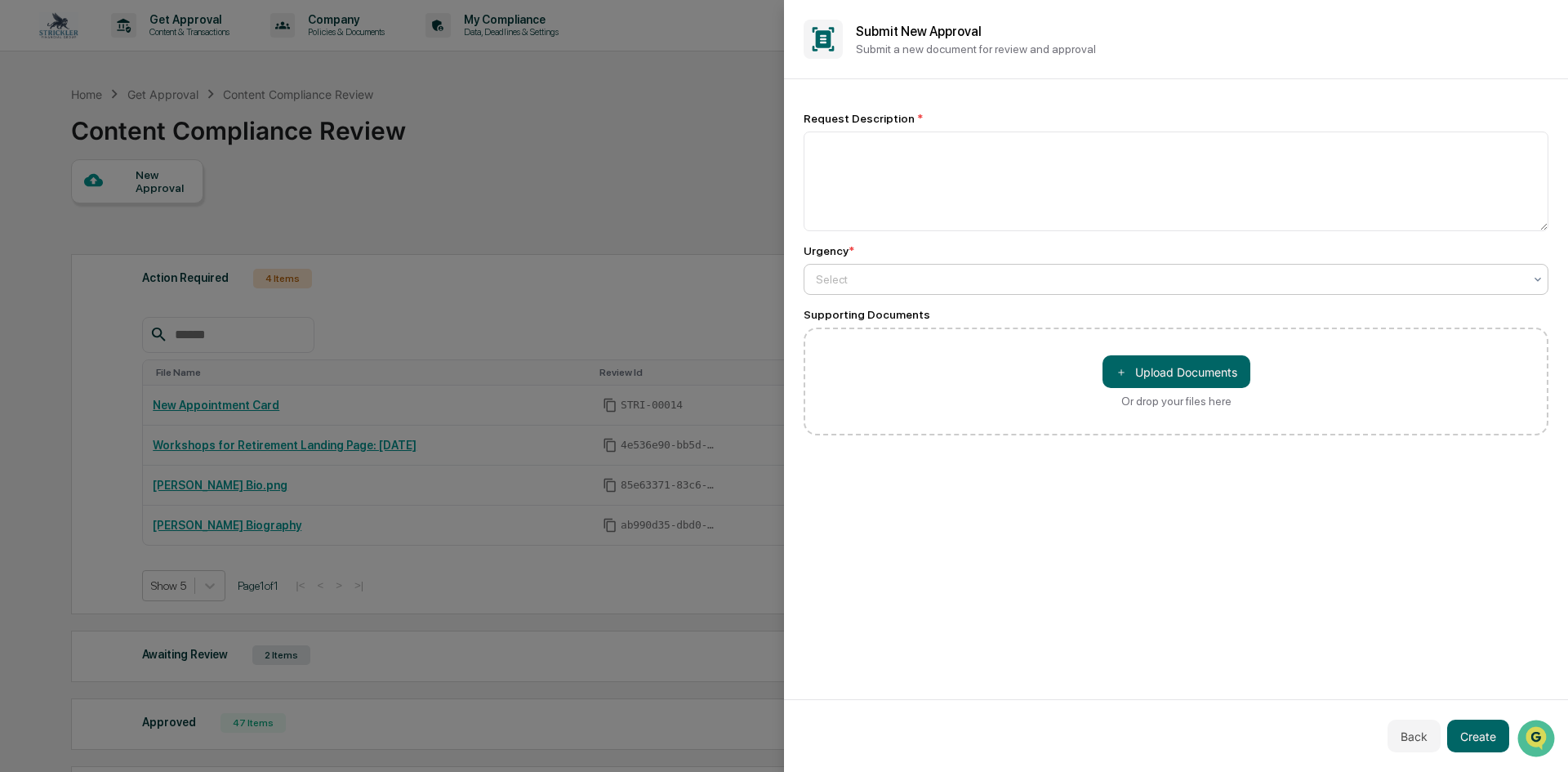
click at [895, 273] on div at bounding box center [1169, 279] width 708 height 17
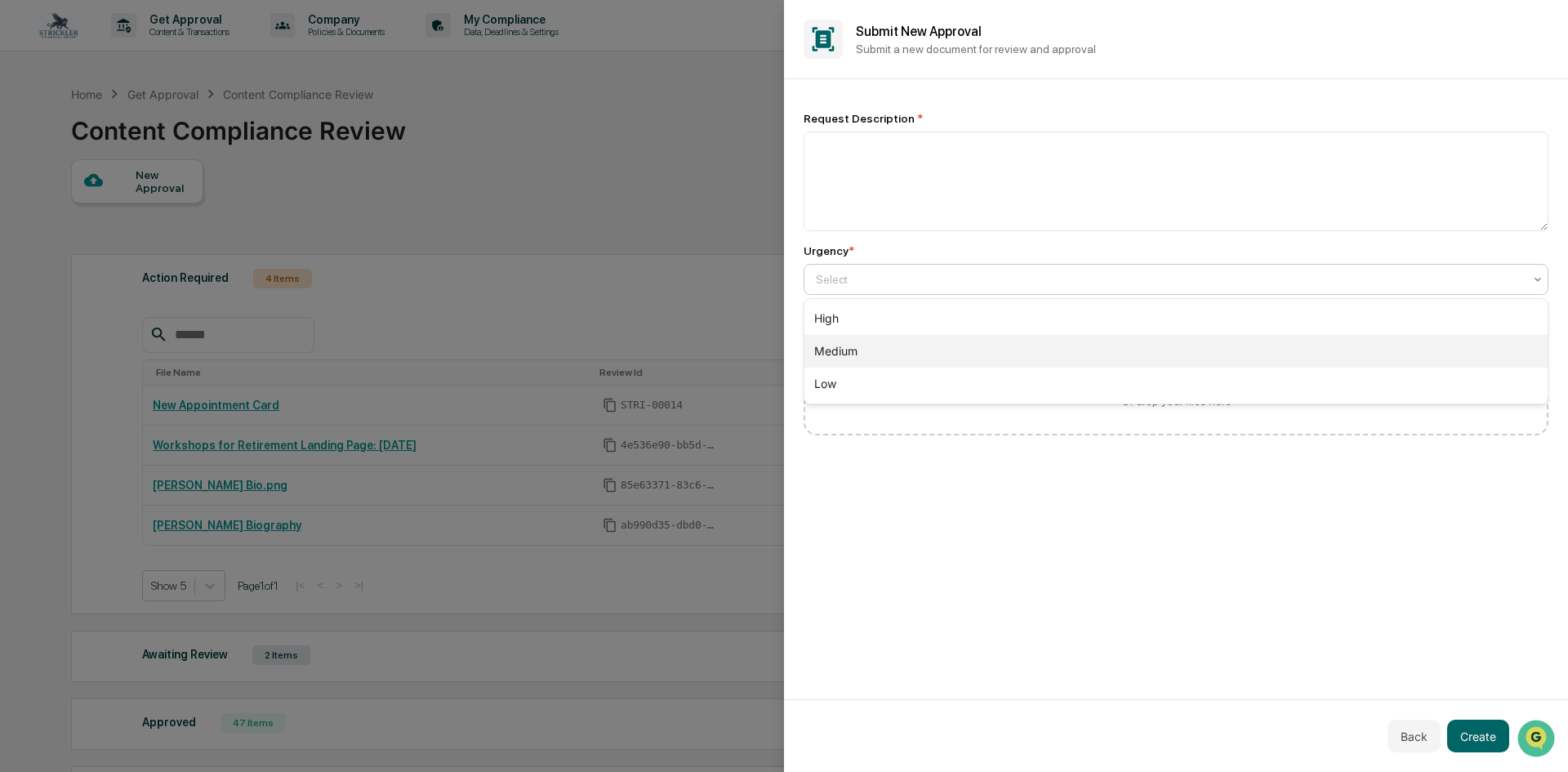
click at [886, 356] on div "Medium" at bounding box center [1176, 351] width 743 height 32
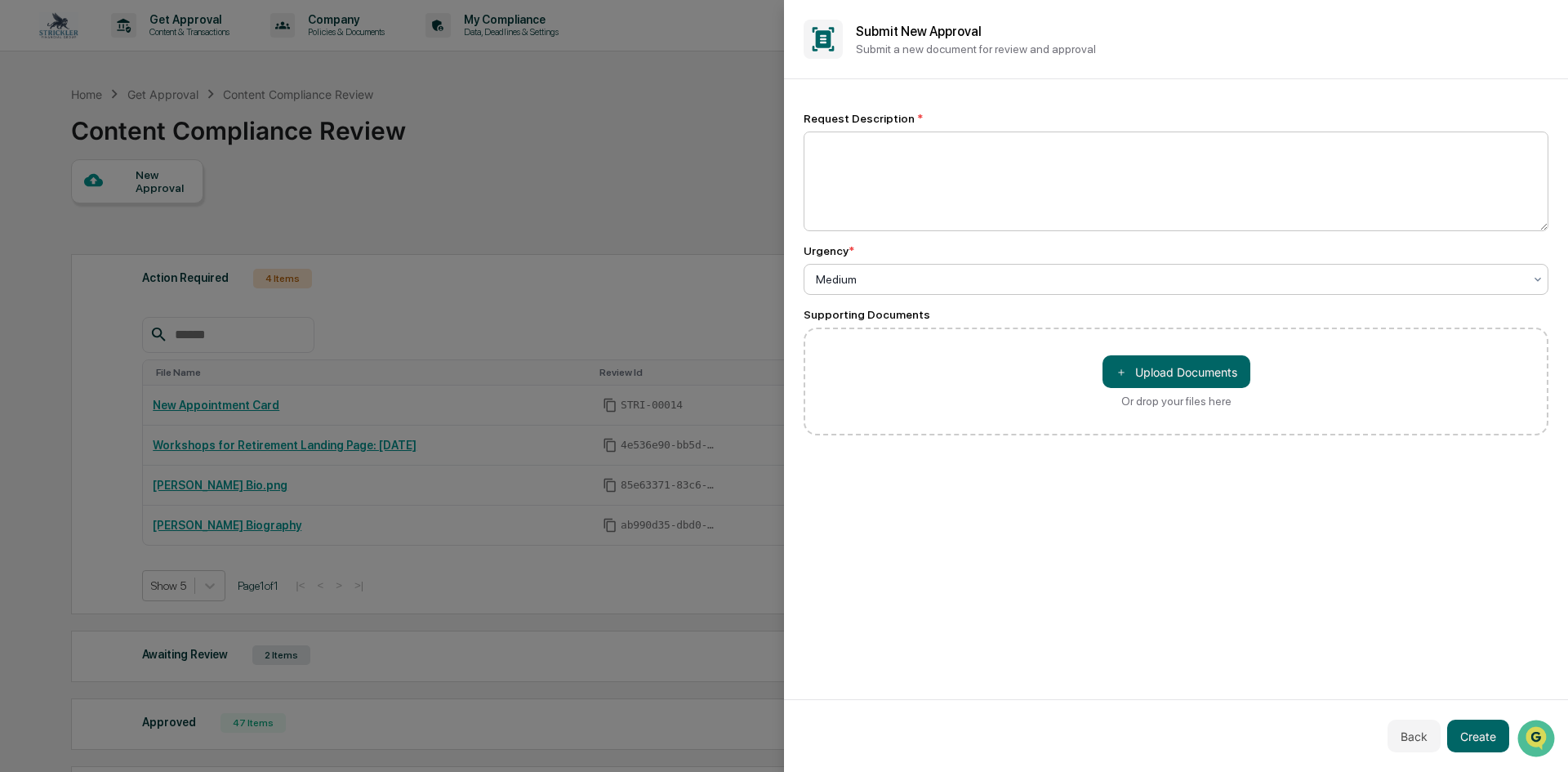
click at [919, 172] on textarea at bounding box center [1176, 181] width 745 height 100
click at [851, 150] on textarea "**********" at bounding box center [1176, 181] width 745 height 100
type textarea "**********"
click at [1480, 716] on div "Back Create" at bounding box center [1176, 736] width 784 height 73
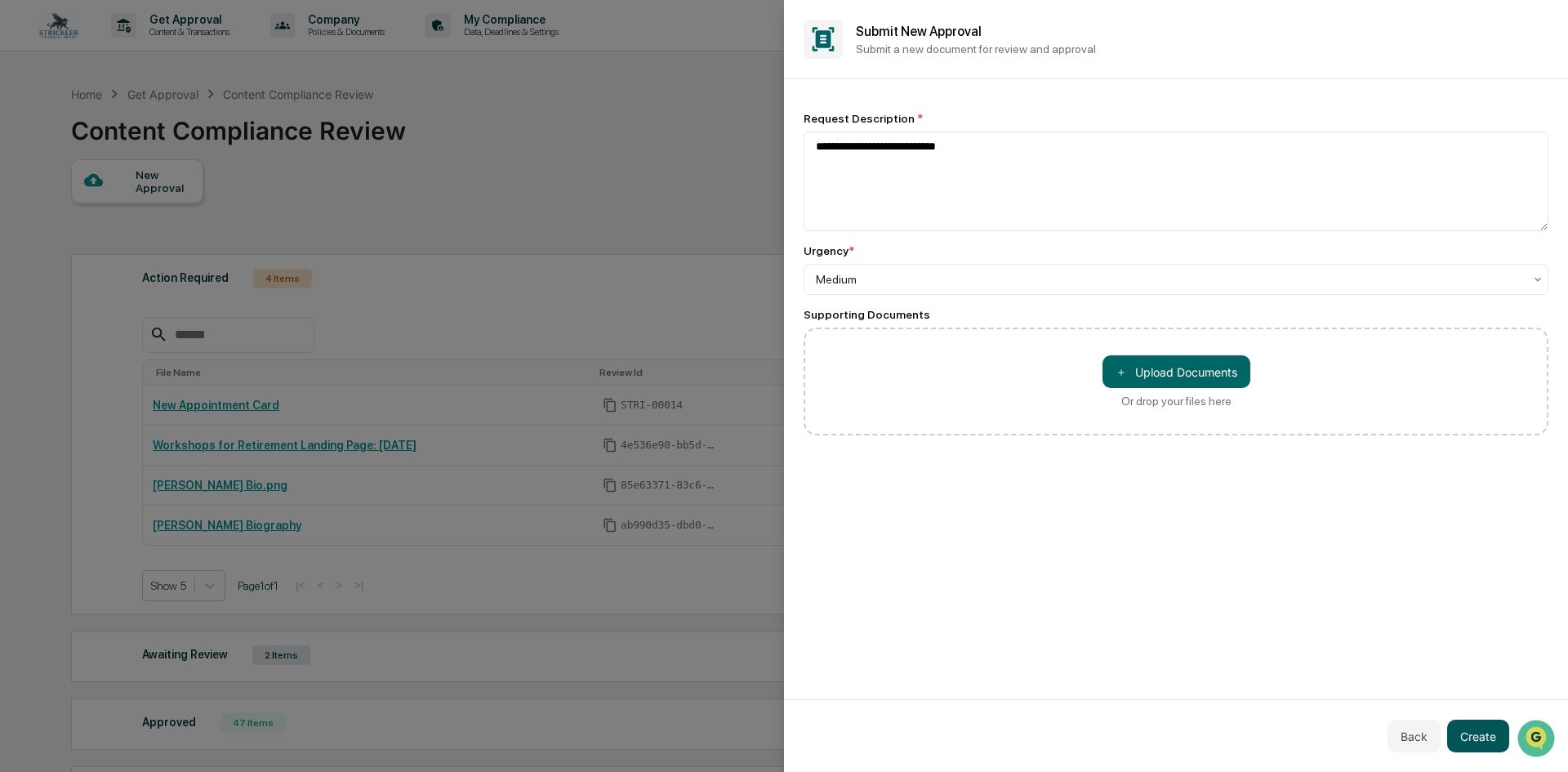
click at [1477, 725] on button "Create" at bounding box center [1478, 735] width 62 height 32
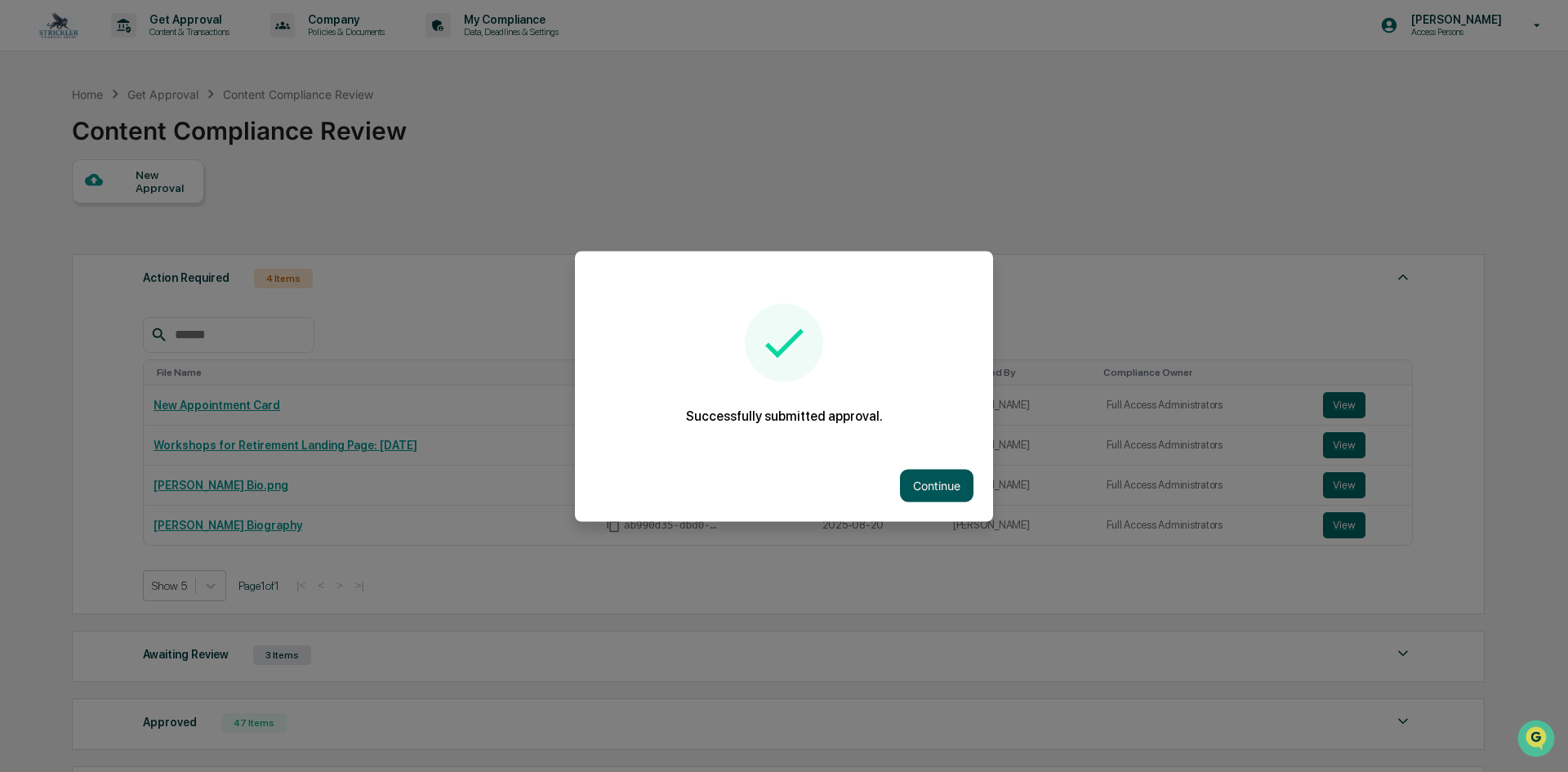
click at [904, 475] on button "Continue" at bounding box center [937, 484] width 74 height 32
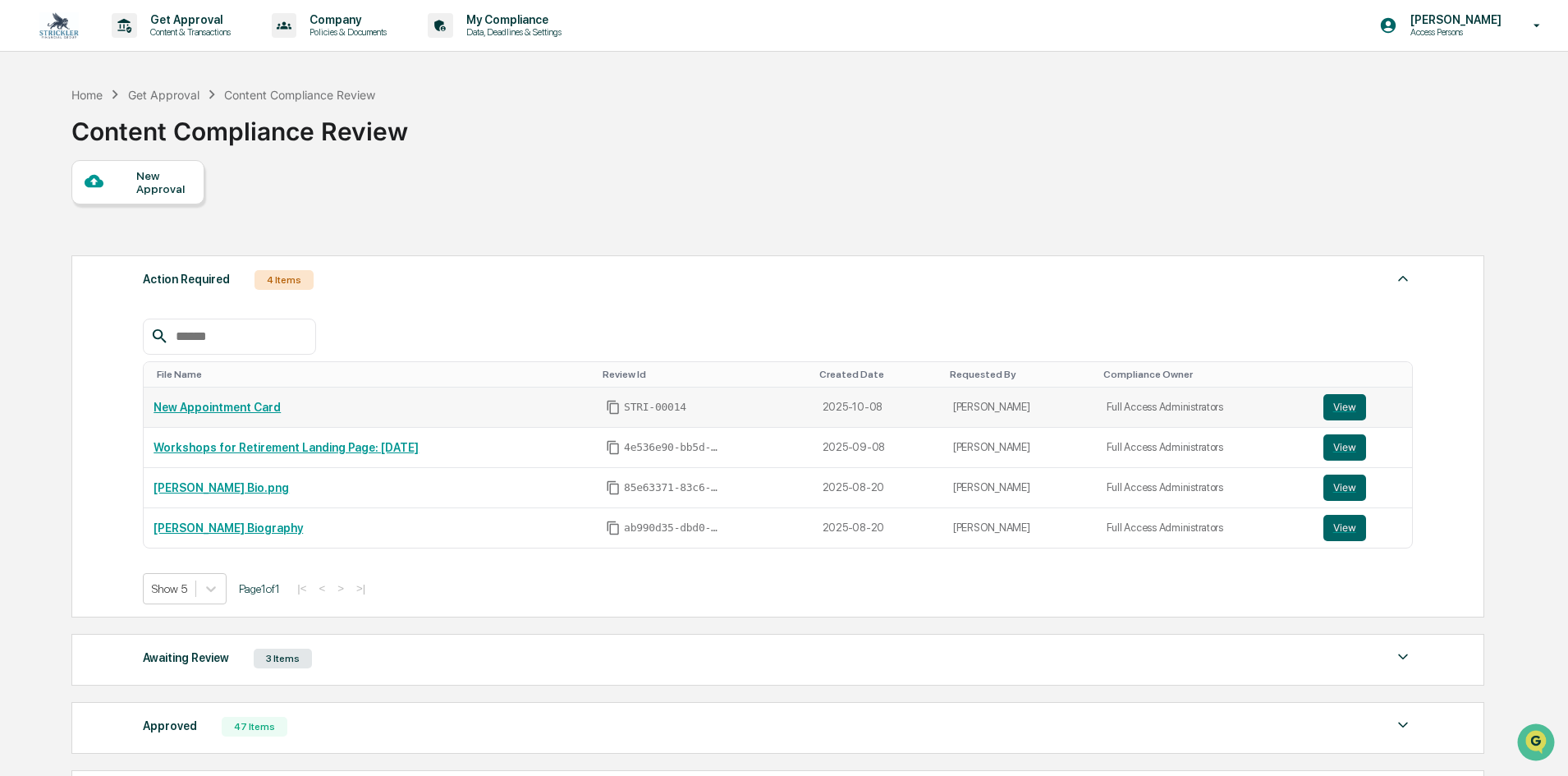
click at [252, 405] on link "New Appointment Card" at bounding box center [217, 408] width 127 height 13
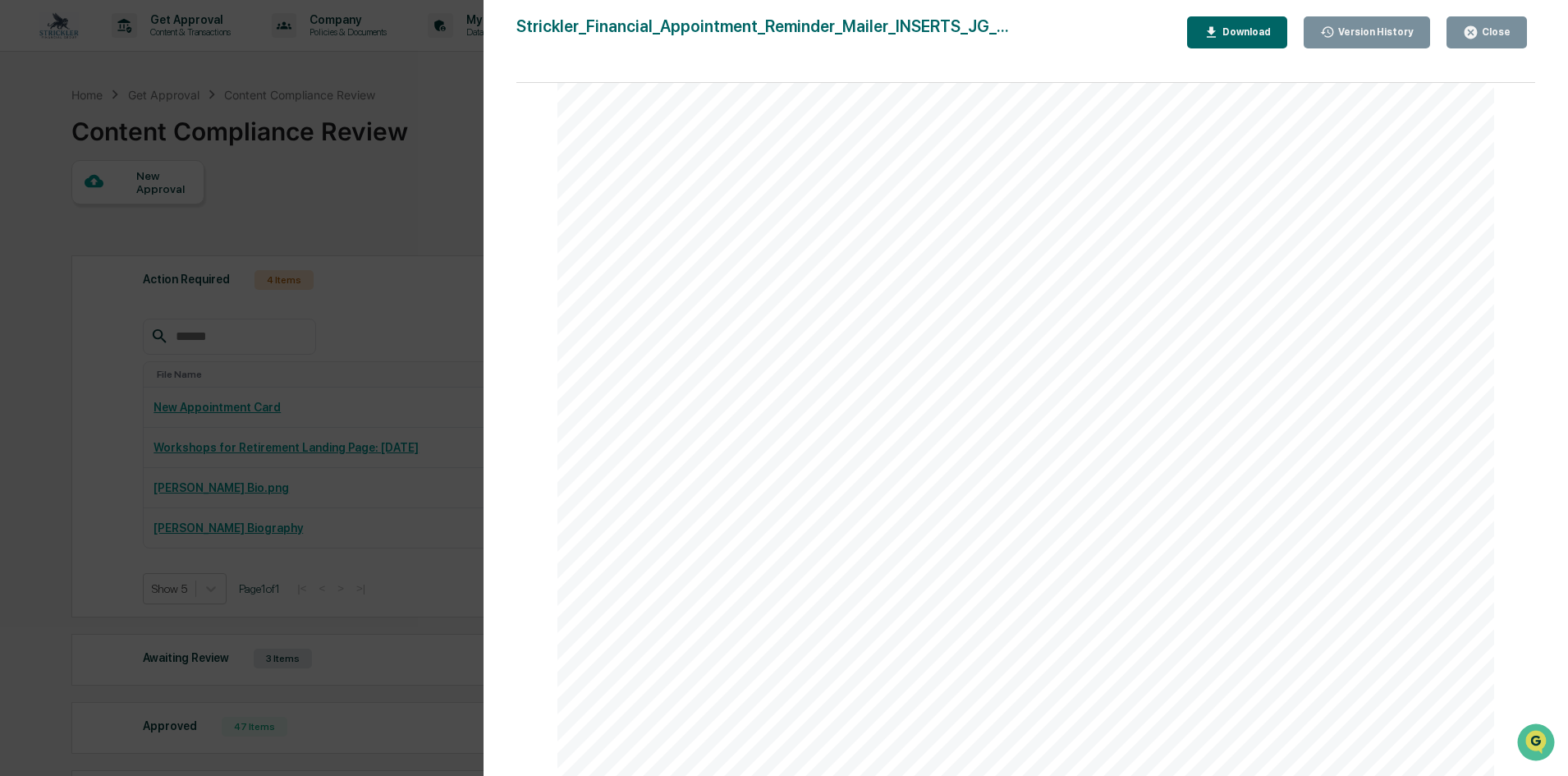
scroll to position [5239, 0]
click at [413, 635] on div "Version History [DATE] 03:11 PM [PERSON_NAME] Strickler_Financial_Appointment_R…" at bounding box center [784, 388] width 1568 height 776
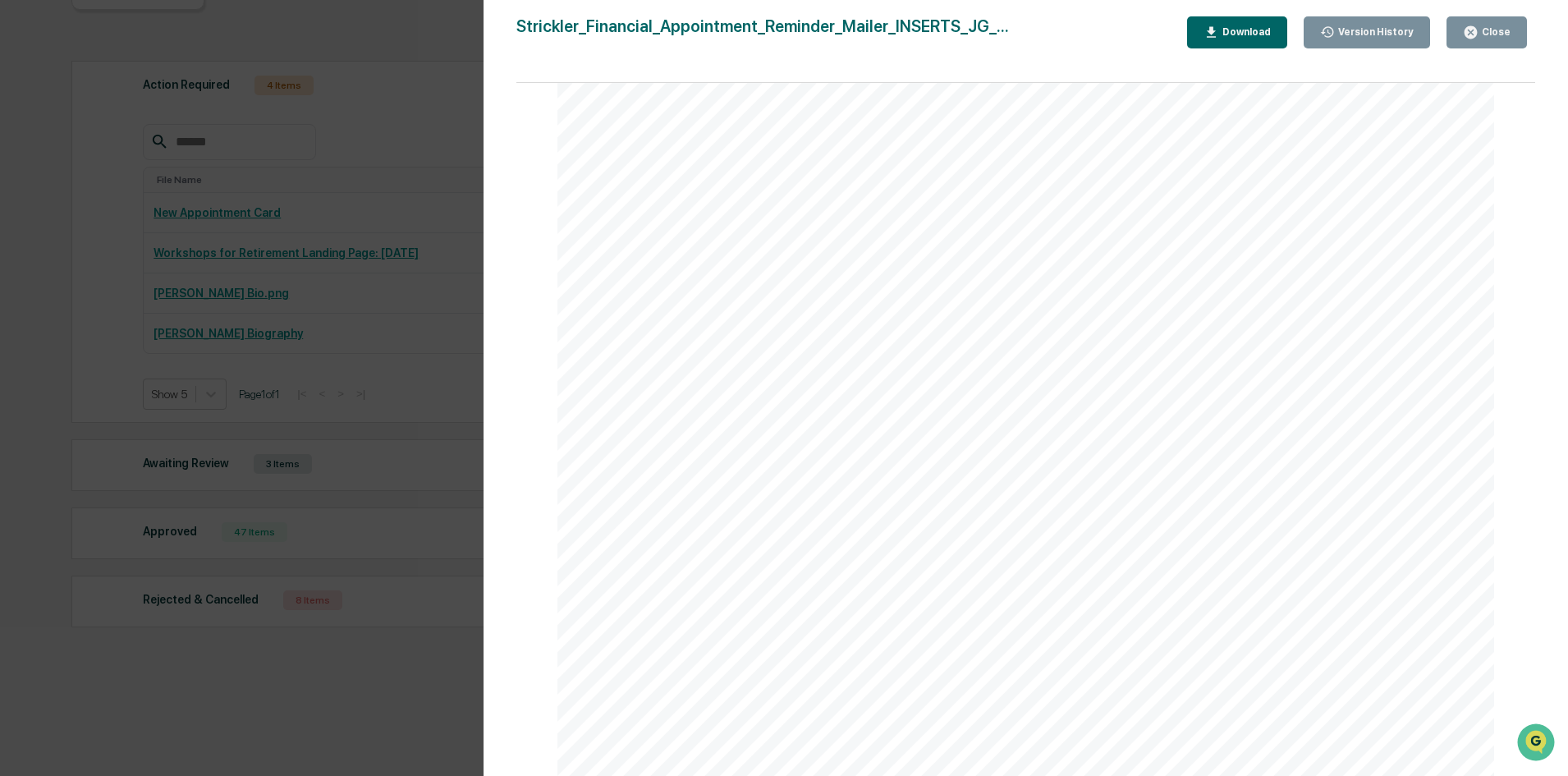
scroll to position [4828, 0]
